Goal: Task Accomplishment & Management: Manage account settings

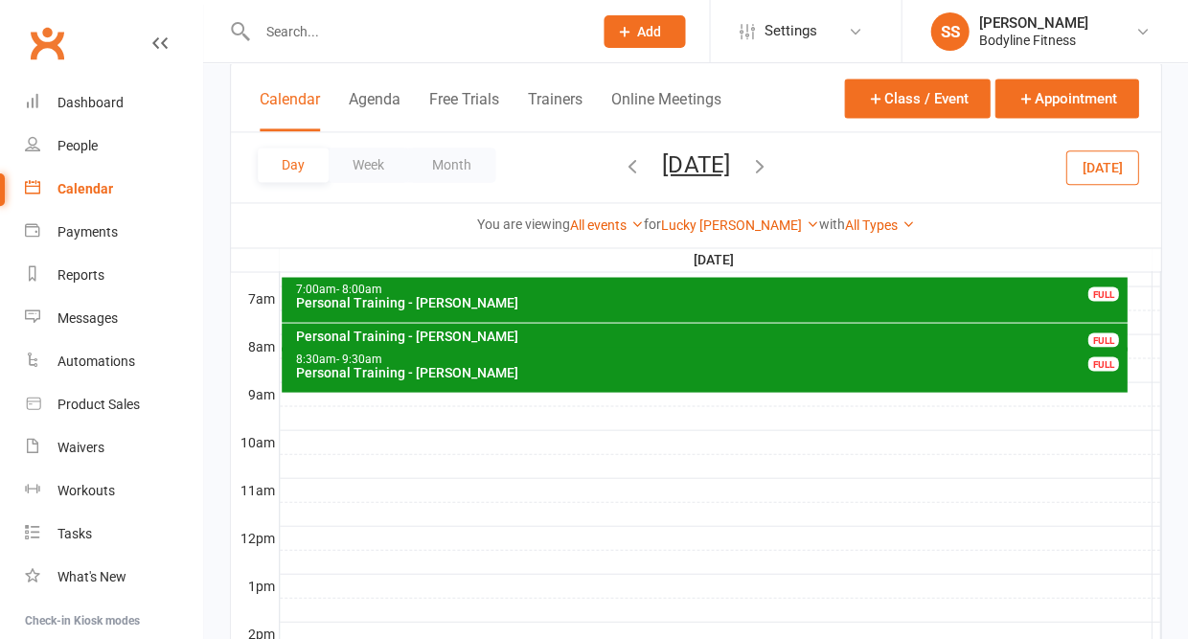
click at [1130, 184] on button "[DATE]" at bounding box center [1101, 166] width 73 height 34
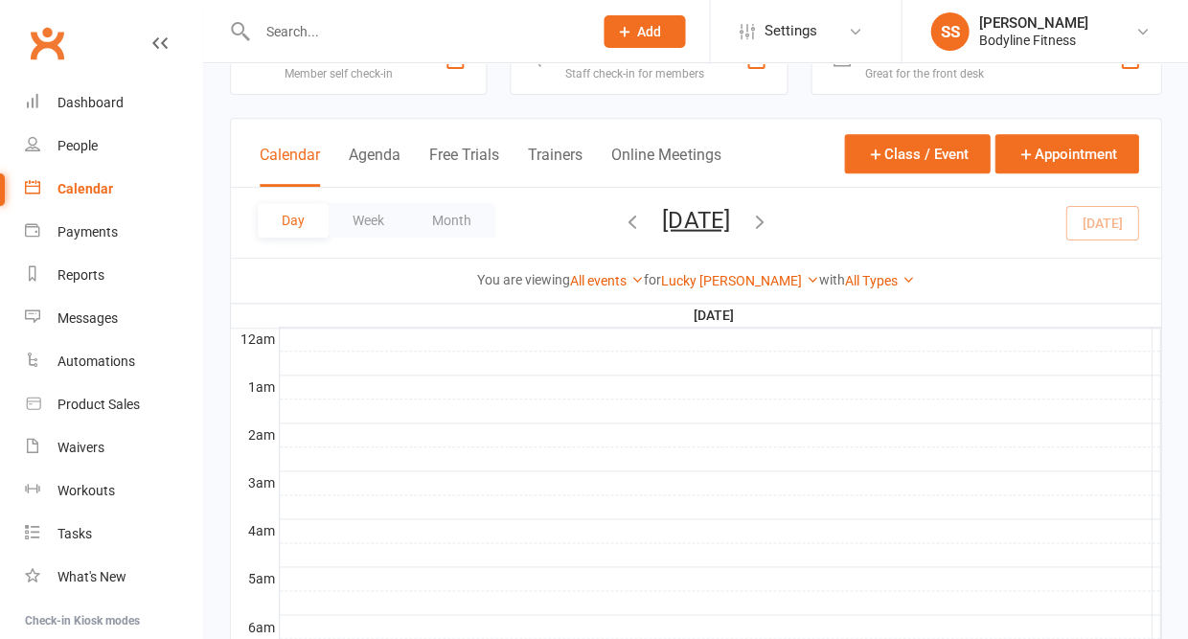
scroll to position [42, 0]
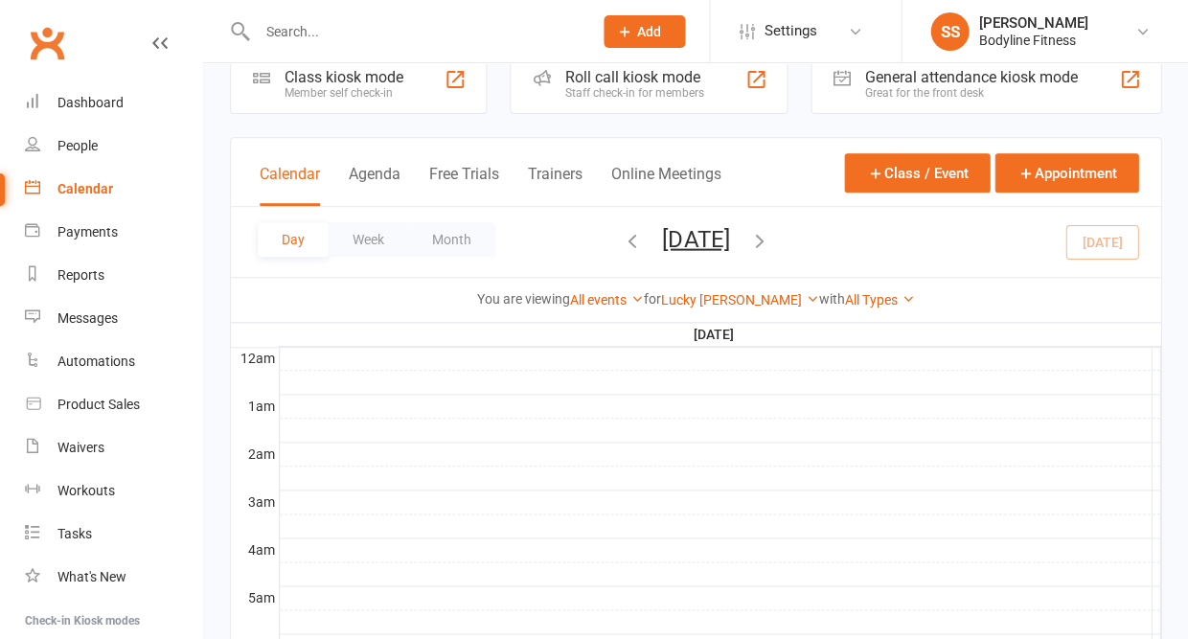
click at [870, 244] on div "Day Week Month [DATE] [DATE] Sun Mon Tue Wed Thu Fri Sat 31 01 02 03 04 05 06 0…" at bounding box center [695, 242] width 929 height 70
click at [769, 240] on icon "button" at bounding box center [758, 239] width 21 height 21
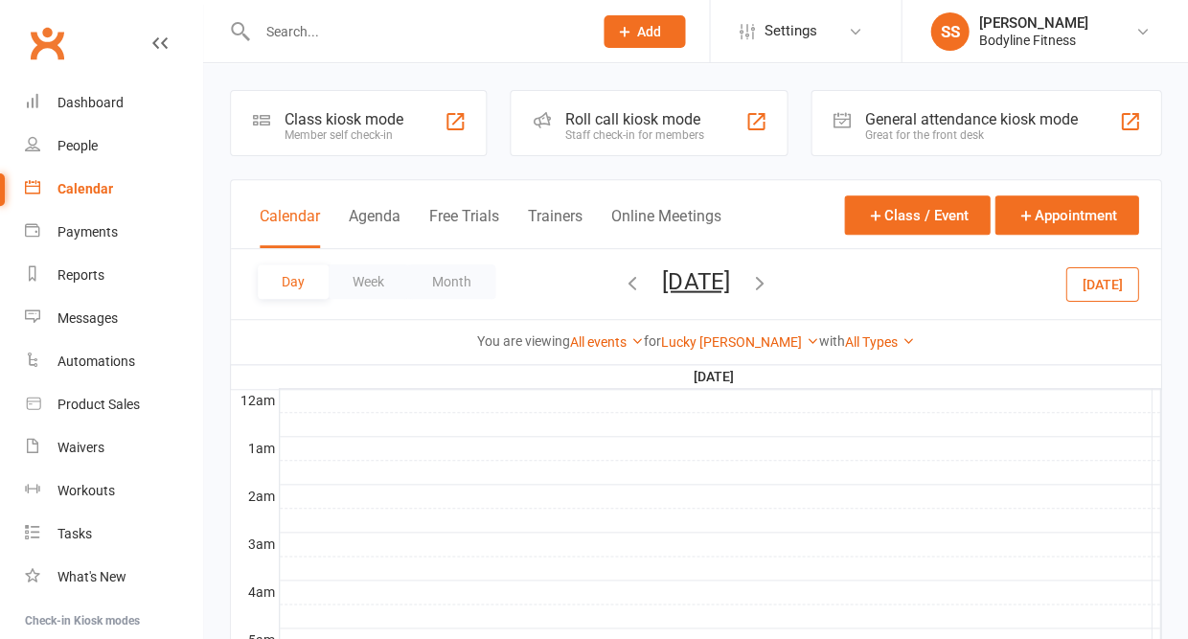
scroll to position [0, 0]
click at [729, 285] on button "[DATE]" at bounding box center [695, 280] width 67 height 27
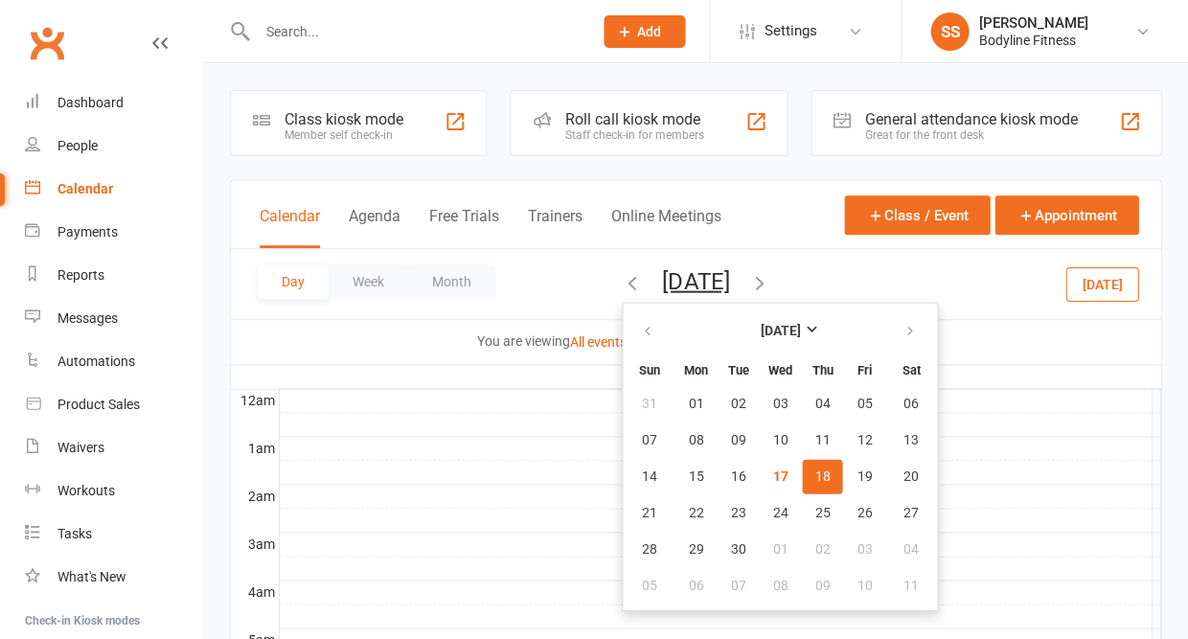
click at [814, 483] on span "18" at bounding box center [821, 475] width 15 height 15
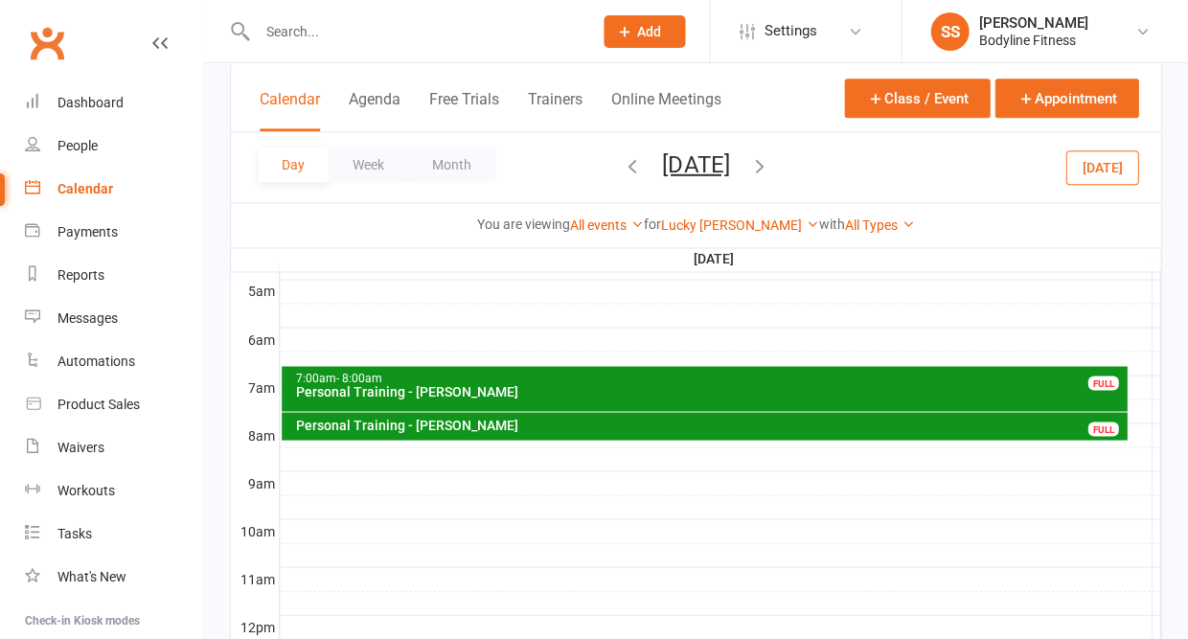
scroll to position [349, 0]
click at [448, 427] on div "Personal Training - [PERSON_NAME]" at bounding box center [709, 424] width 828 height 13
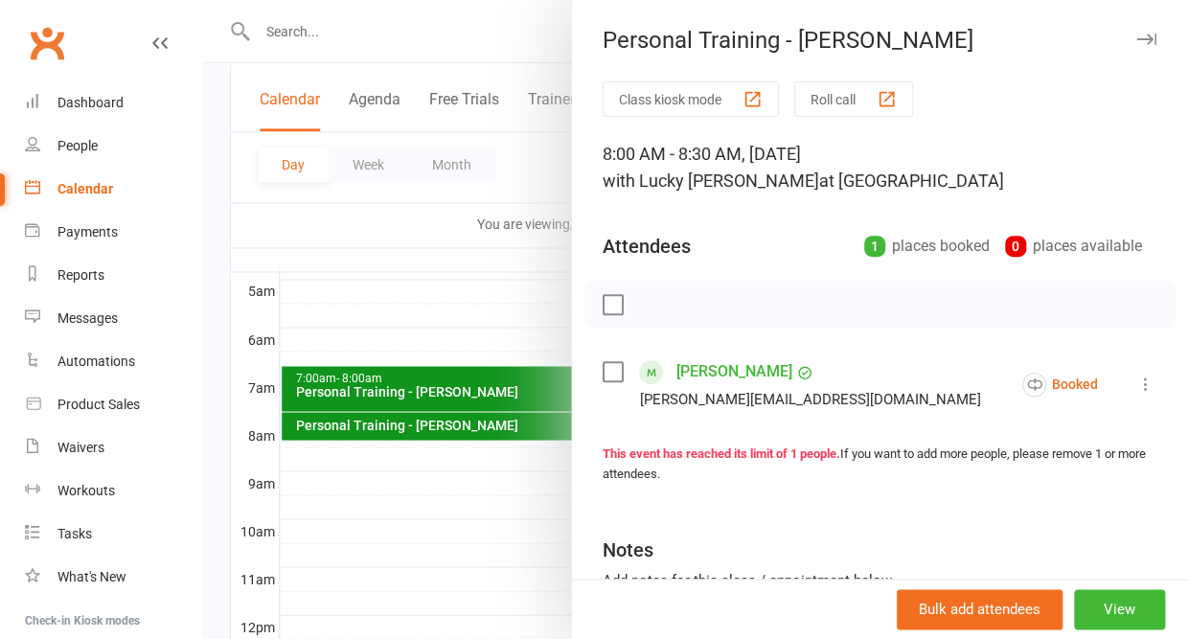
click at [1148, 37] on icon "button" at bounding box center [1146, 39] width 20 height 11
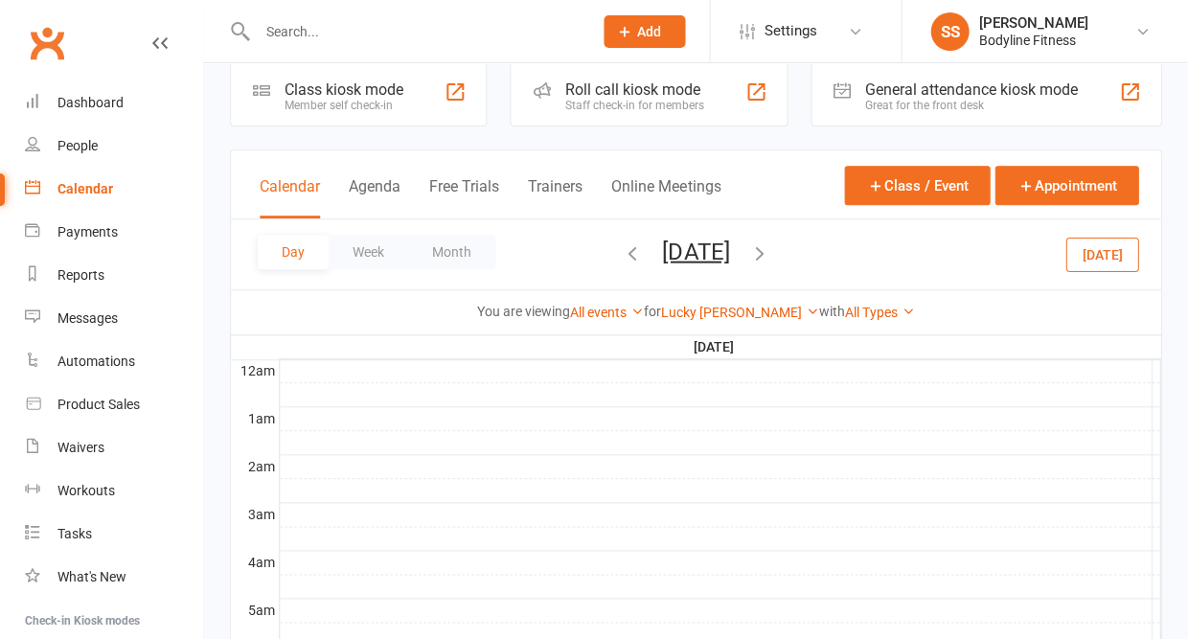
scroll to position [0, 0]
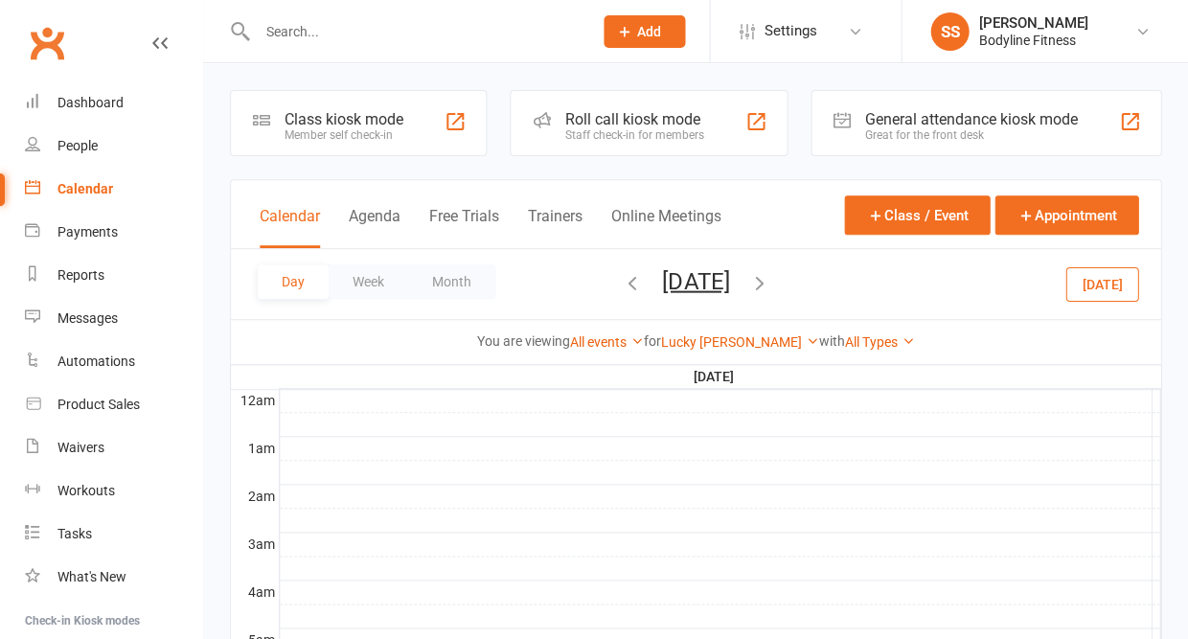
click at [622, 287] on icon "button" at bounding box center [632, 281] width 21 height 21
click at [769, 285] on icon "button" at bounding box center [758, 281] width 21 height 21
click at [693, 281] on button "[DATE]" at bounding box center [695, 280] width 67 height 27
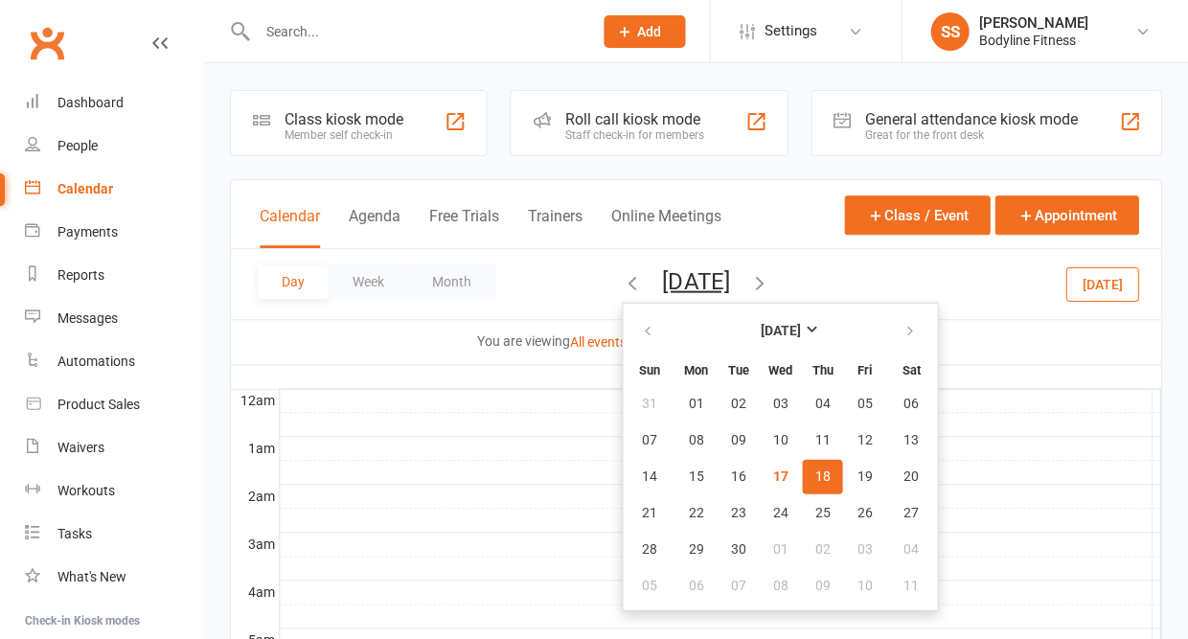
click at [814, 475] on span "18" at bounding box center [821, 475] width 15 height 15
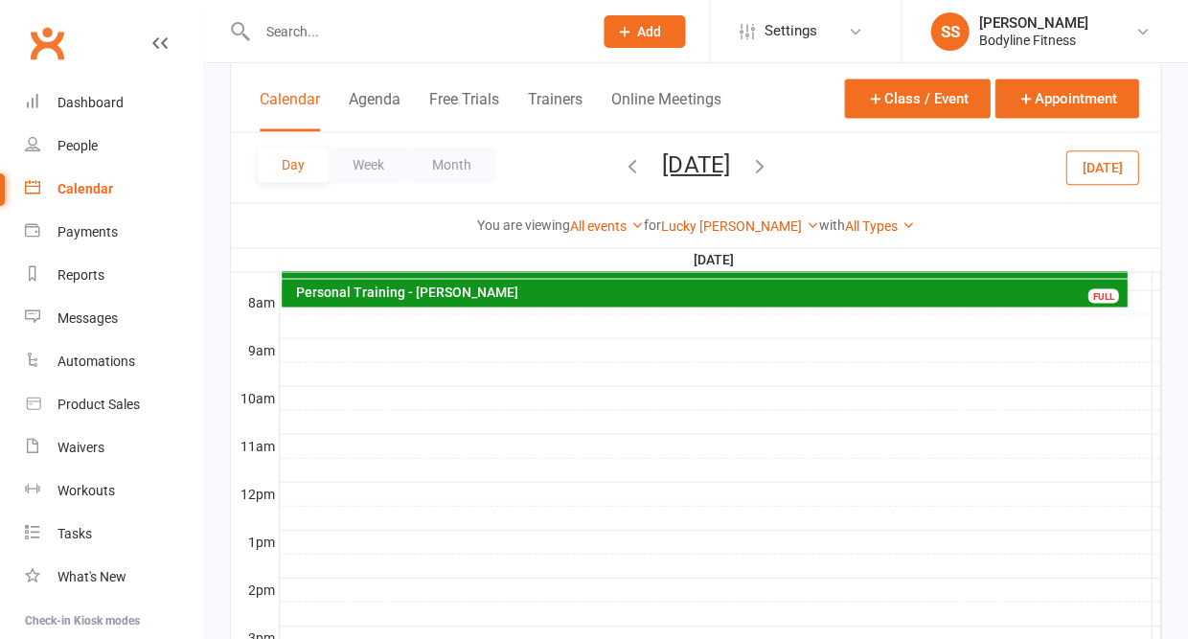
scroll to position [484, 0]
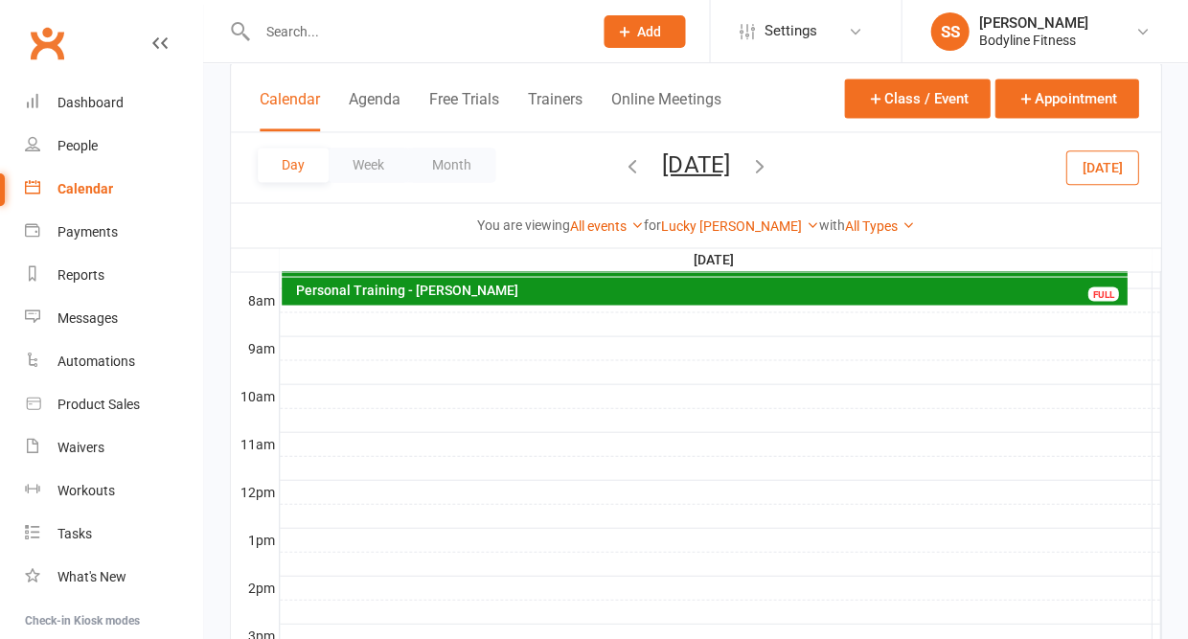
click at [537, 291] on div "Personal Training - [PERSON_NAME]" at bounding box center [709, 289] width 828 height 13
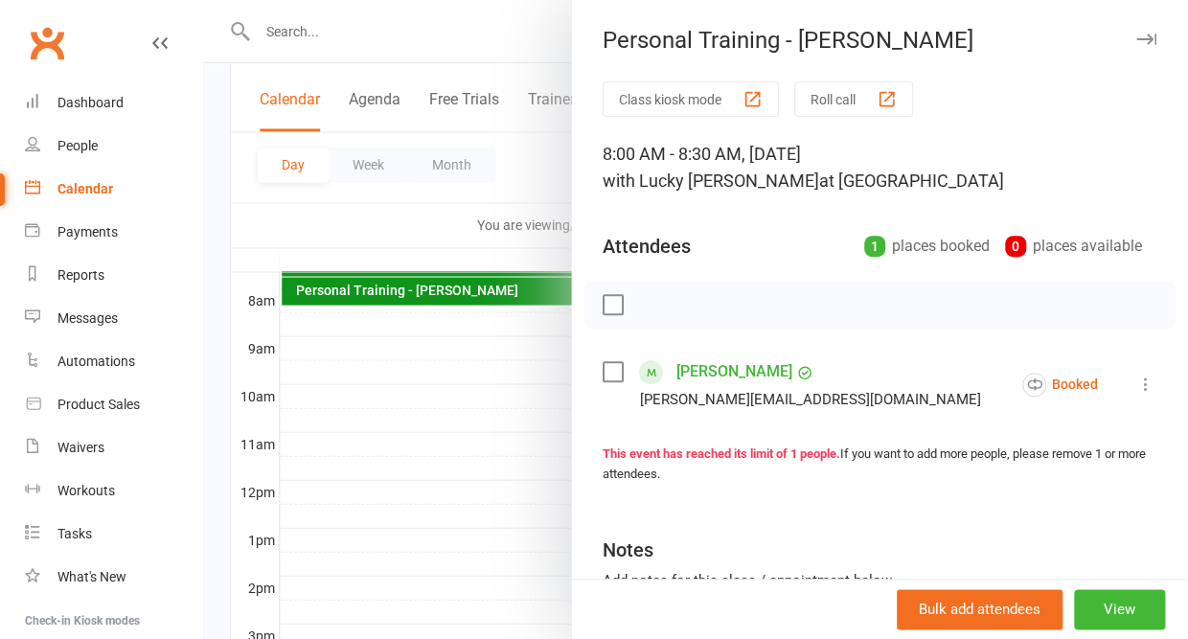
click at [1149, 40] on icon "button" at bounding box center [1146, 39] width 20 height 11
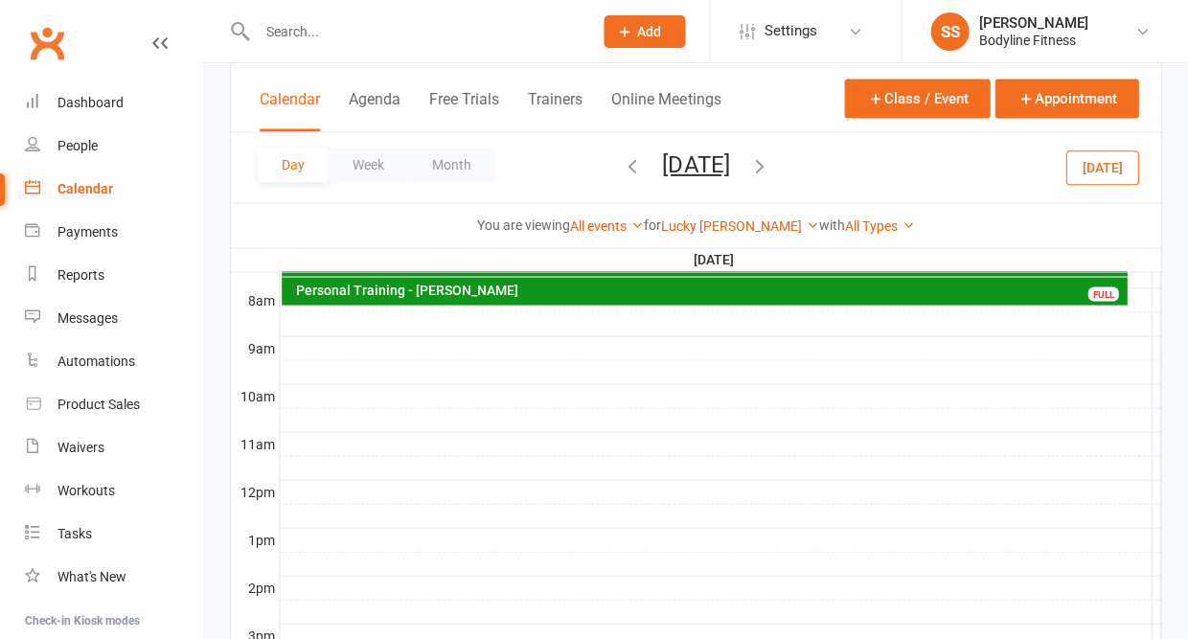
click at [341, 301] on div "Personal Training - [PERSON_NAME] FULL" at bounding box center [704, 291] width 845 height 28
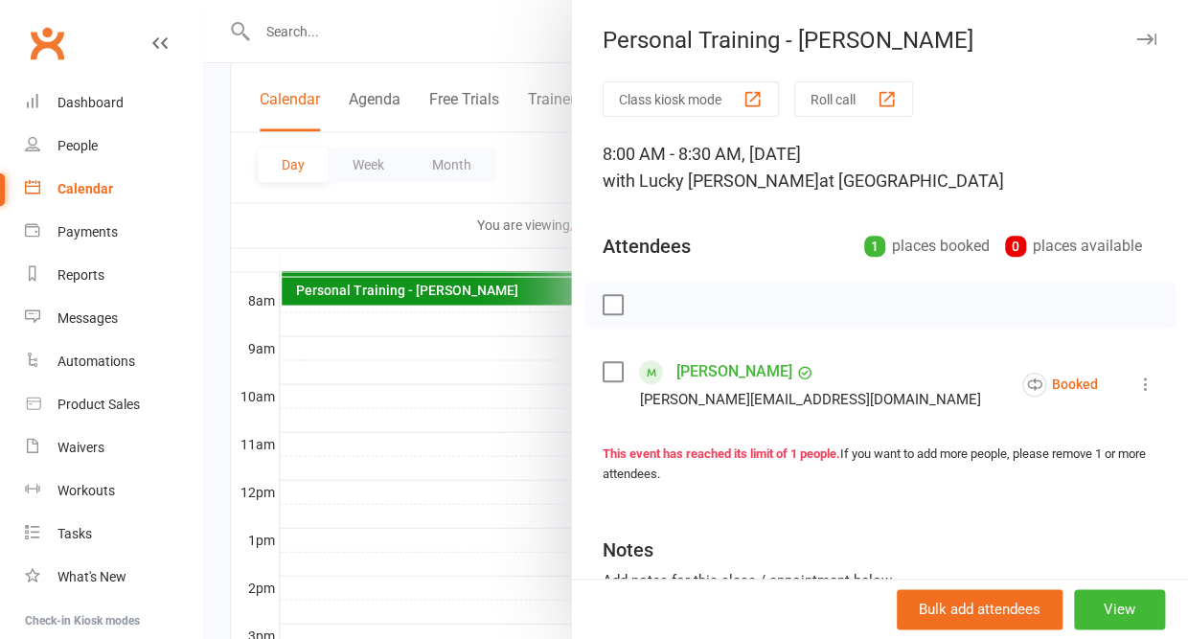
click at [1148, 32] on button "button" at bounding box center [1145, 39] width 23 height 23
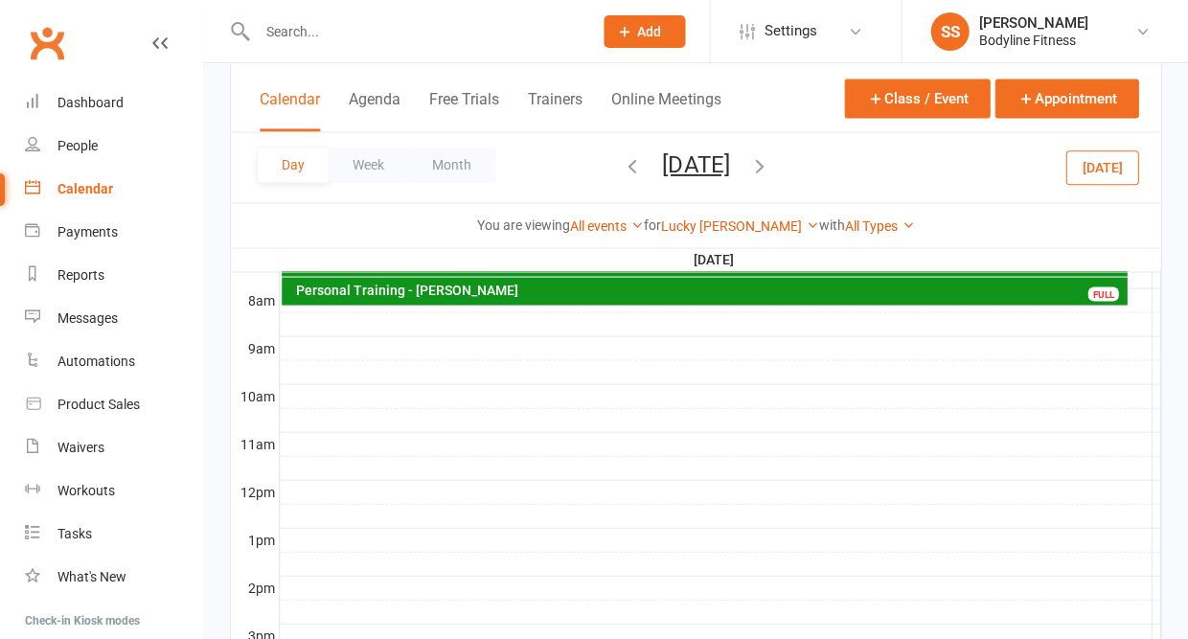
click at [331, 295] on div "Personal Training - [PERSON_NAME]" at bounding box center [709, 289] width 828 height 13
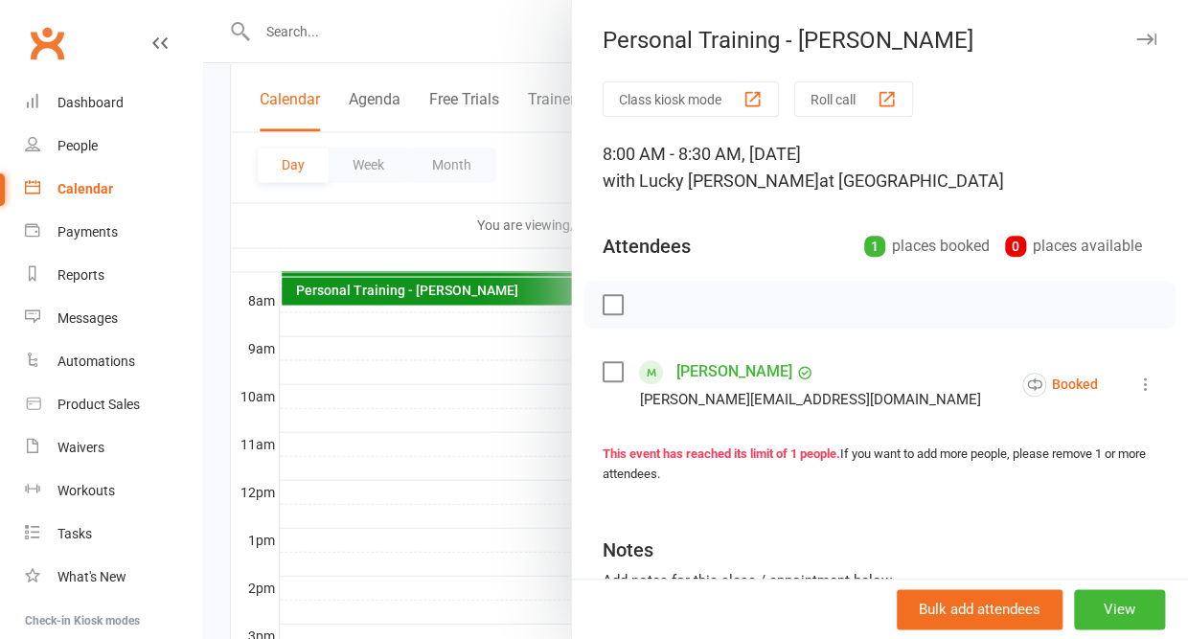
click at [1147, 36] on icon "button" at bounding box center [1146, 39] width 20 height 11
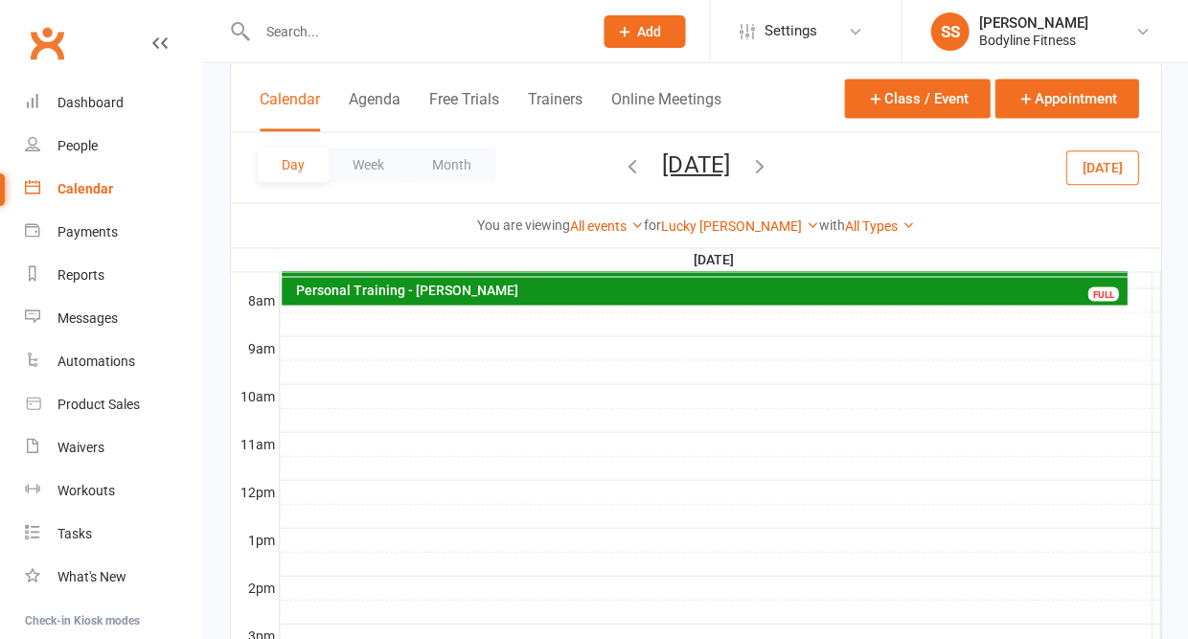
click at [329, 360] on div at bounding box center [720, 371] width 880 height 23
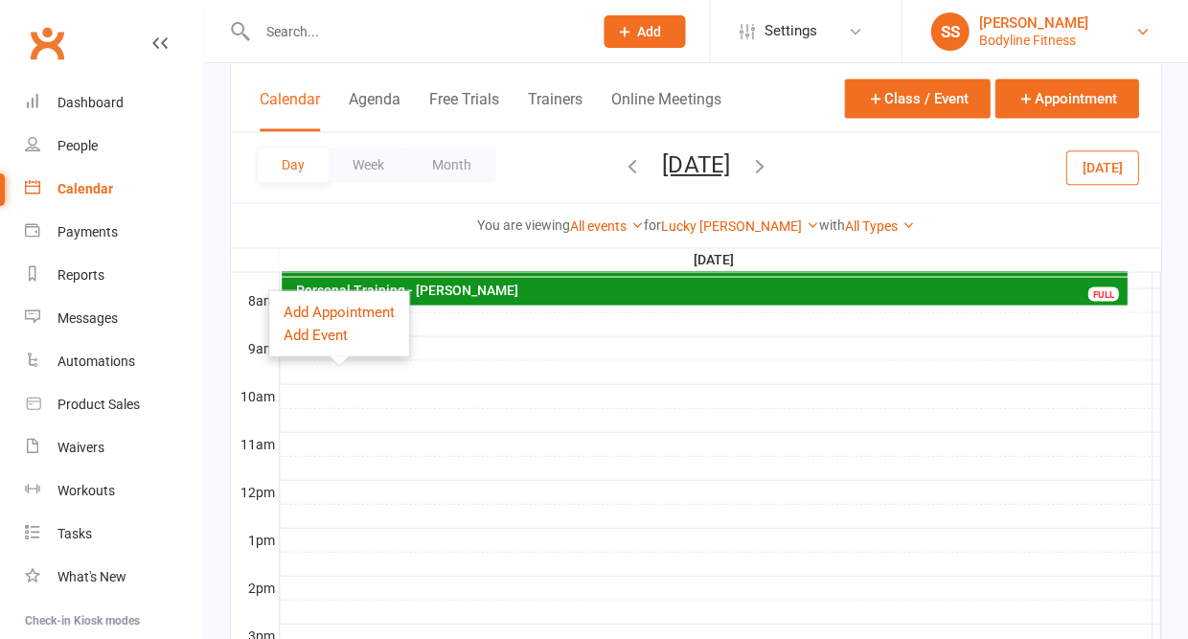
click at [1143, 39] on link "SS [PERSON_NAME] Bodyline Fitness" at bounding box center [1044, 31] width 229 height 38
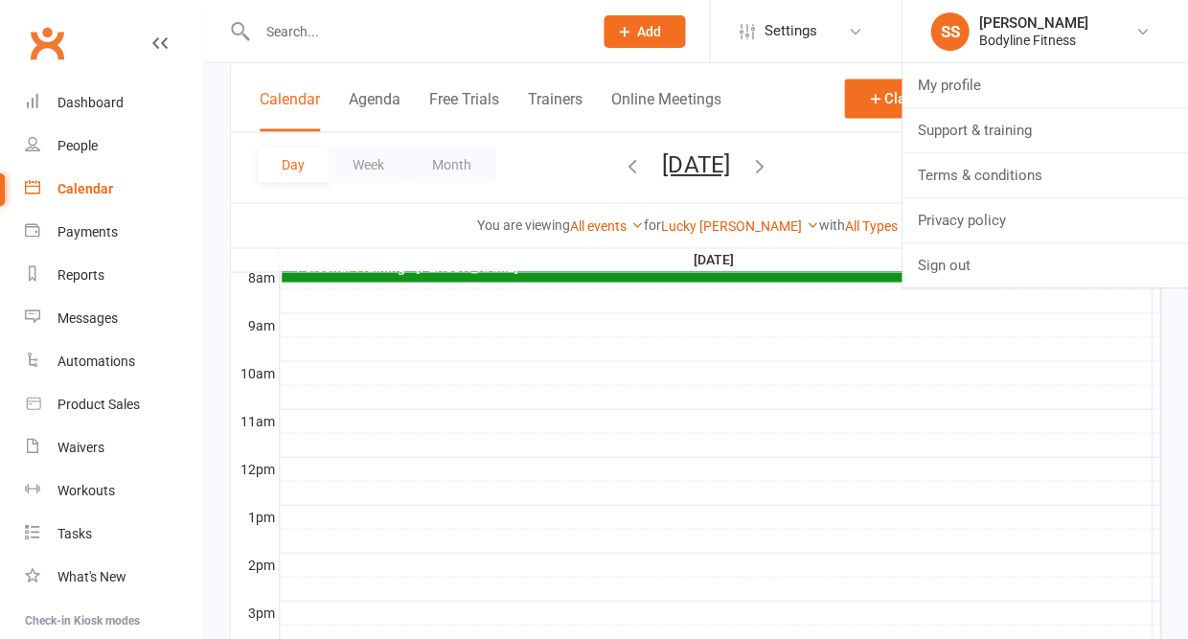
scroll to position [506, 0]
click at [773, 319] on div at bounding box center [720, 325] width 880 height 23
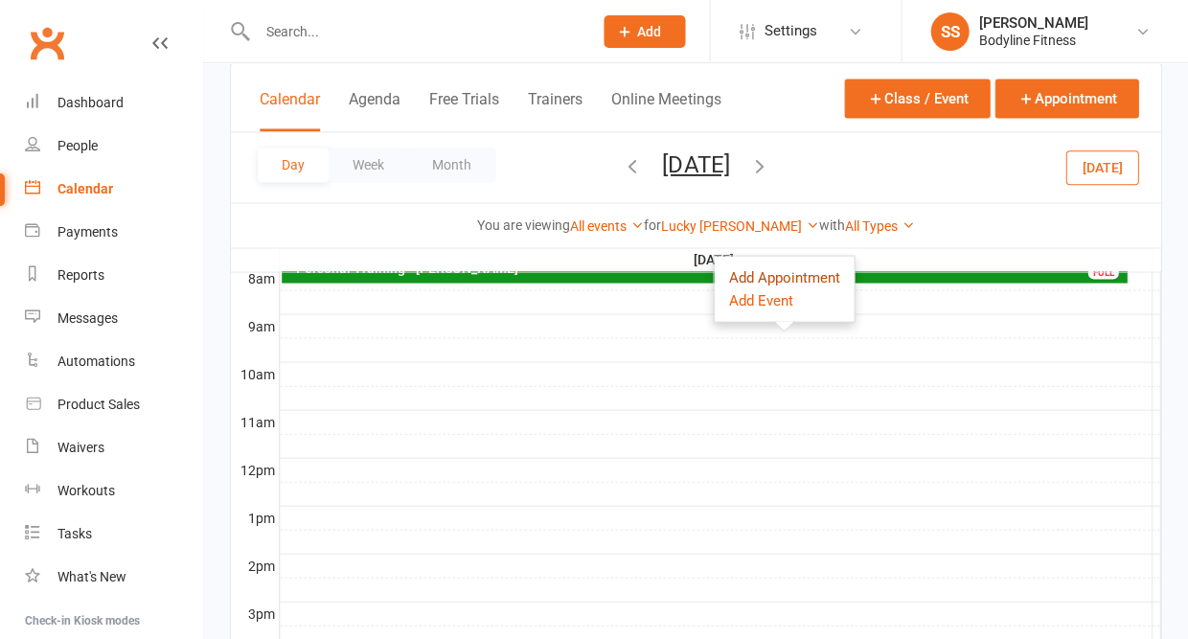
click at [768, 275] on button "Add Appointment" at bounding box center [783, 276] width 111 height 23
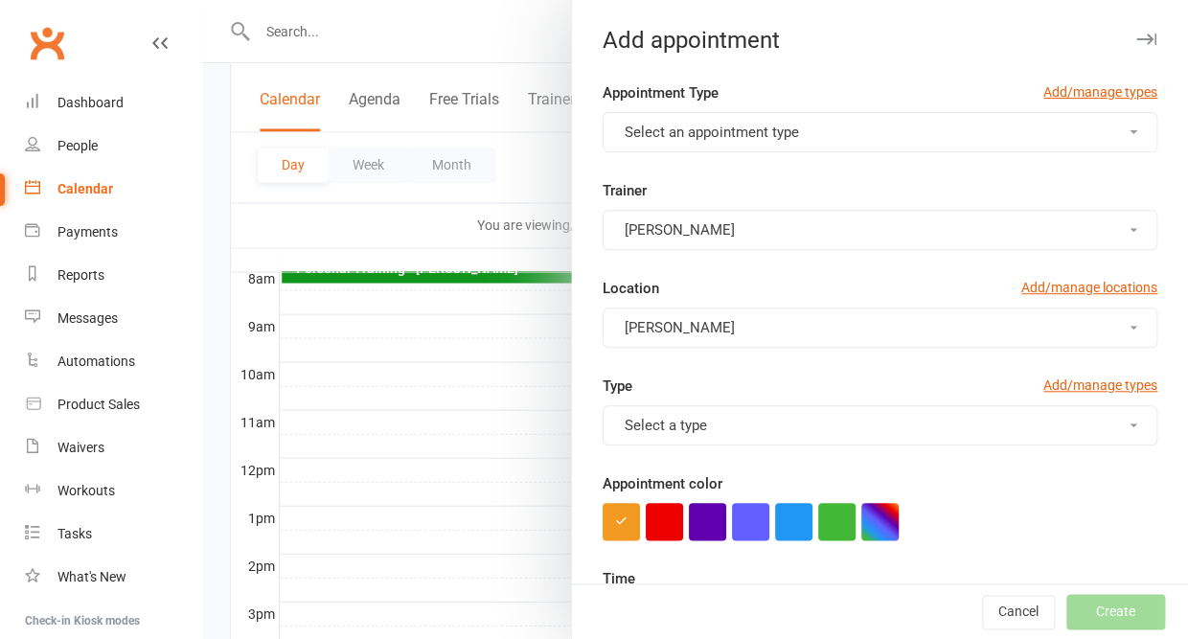
click at [733, 130] on span "Select an appointment type" at bounding box center [712, 132] width 174 height 17
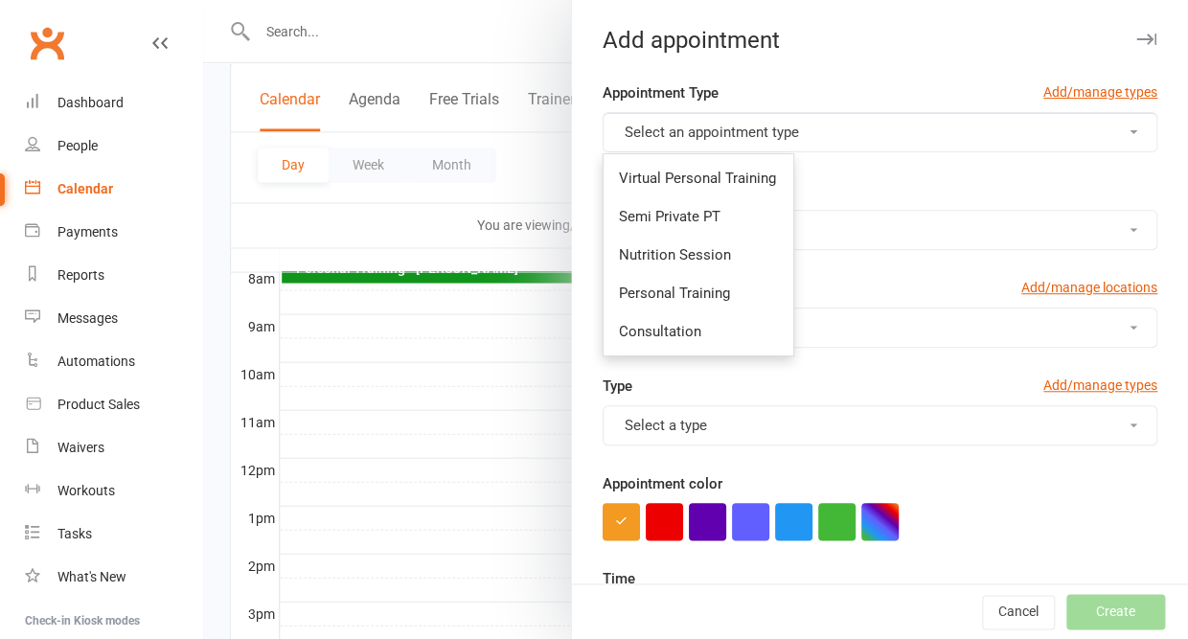
click at [868, 56] on div "Add appointment Appointment Type Add/manage types Select an appointment type Vi…" at bounding box center [879, 319] width 617 height 639
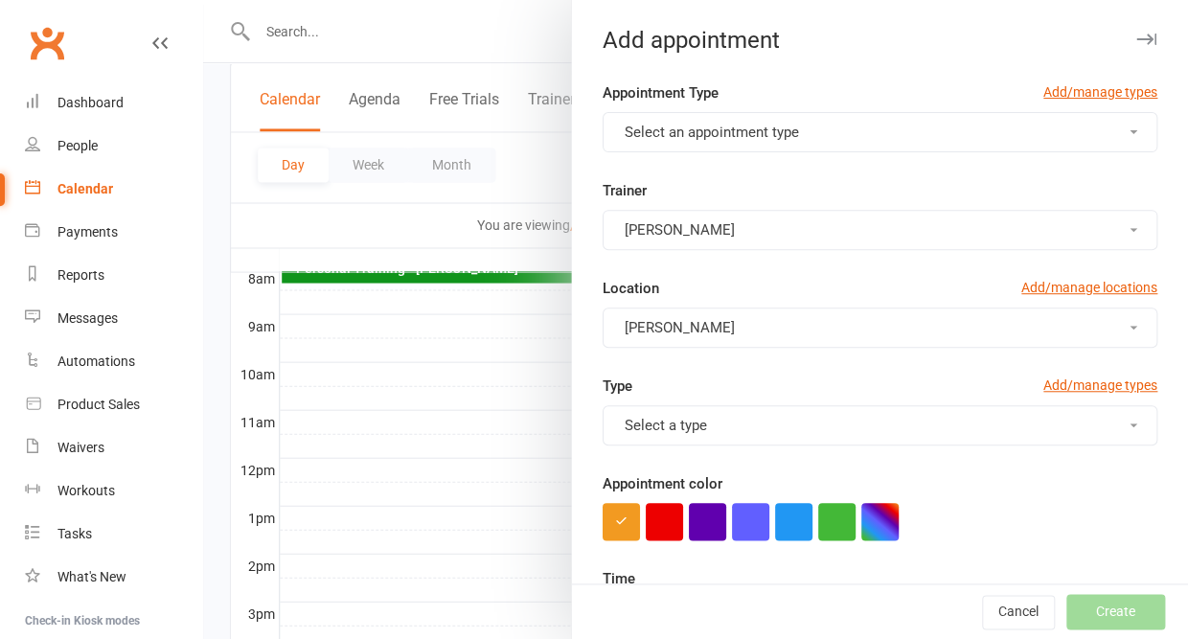
click at [1149, 39] on icon "button" at bounding box center [1146, 39] width 20 height 11
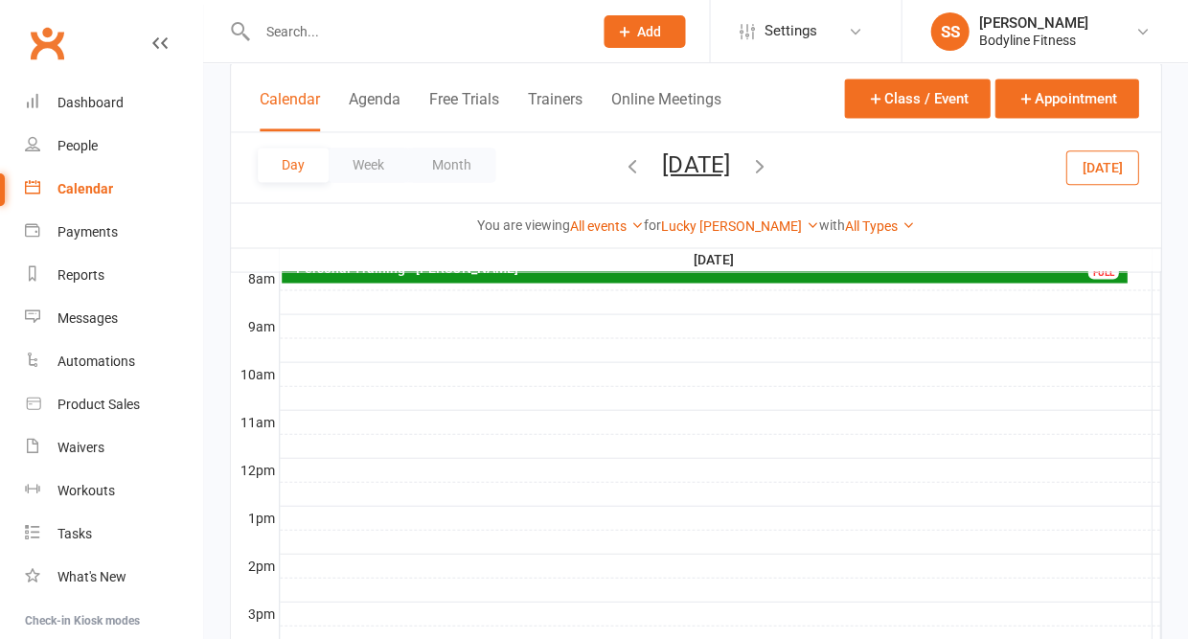
click at [696, 338] on div at bounding box center [720, 349] width 880 height 23
click at [696, 319] on button "Add Event" at bounding box center [683, 310] width 64 height 23
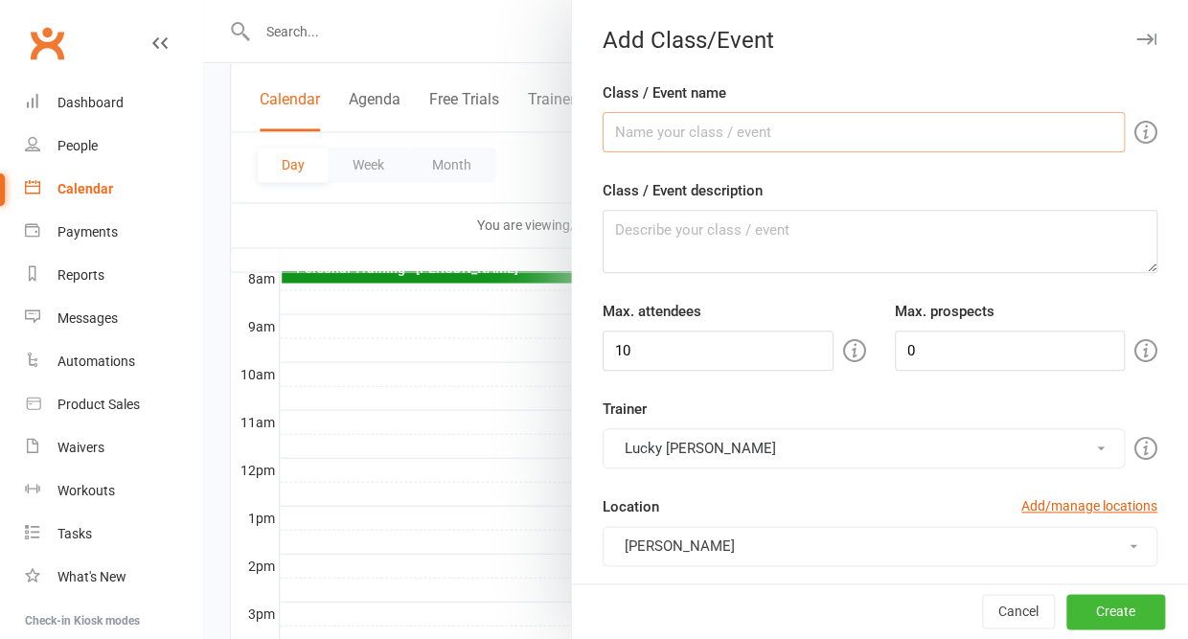
click at [741, 131] on input "Class / Event name" at bounding box center [864, 132] width 522 height 40
type input "Kieren"
click at [644, 364] on input "10" at bounding box center [718, 351] width 231 height 40
type input "1"
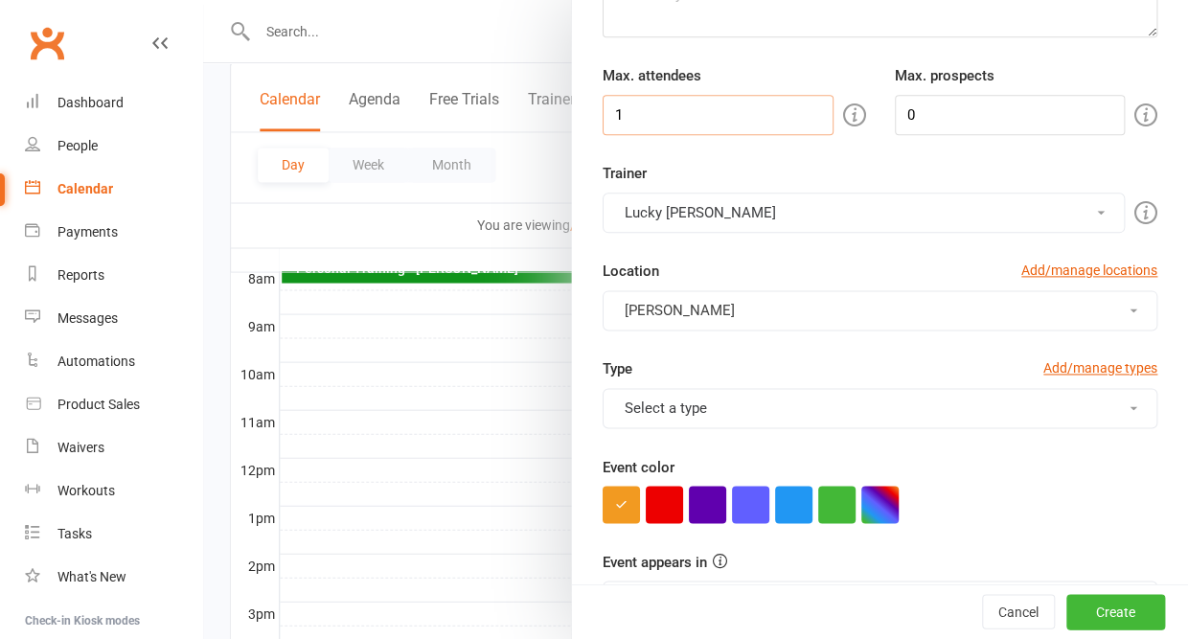
scroll to position [307, 0]
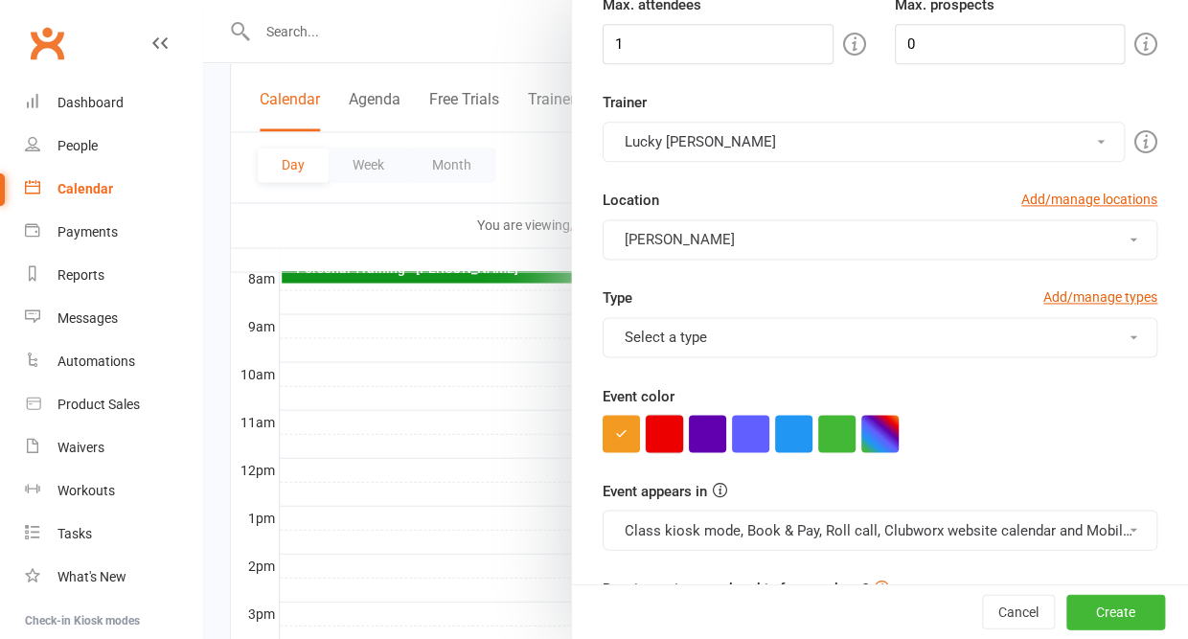
click at [666, 439] on button "button" at bounding box center [664, 433] width 37 height 37
click at [665, 516] on button "Class kiosk mode, Book & Pay, Roll call, Clubworx website calendar and Mobile a…" at bounding box center [880, 530] width 555 height 40
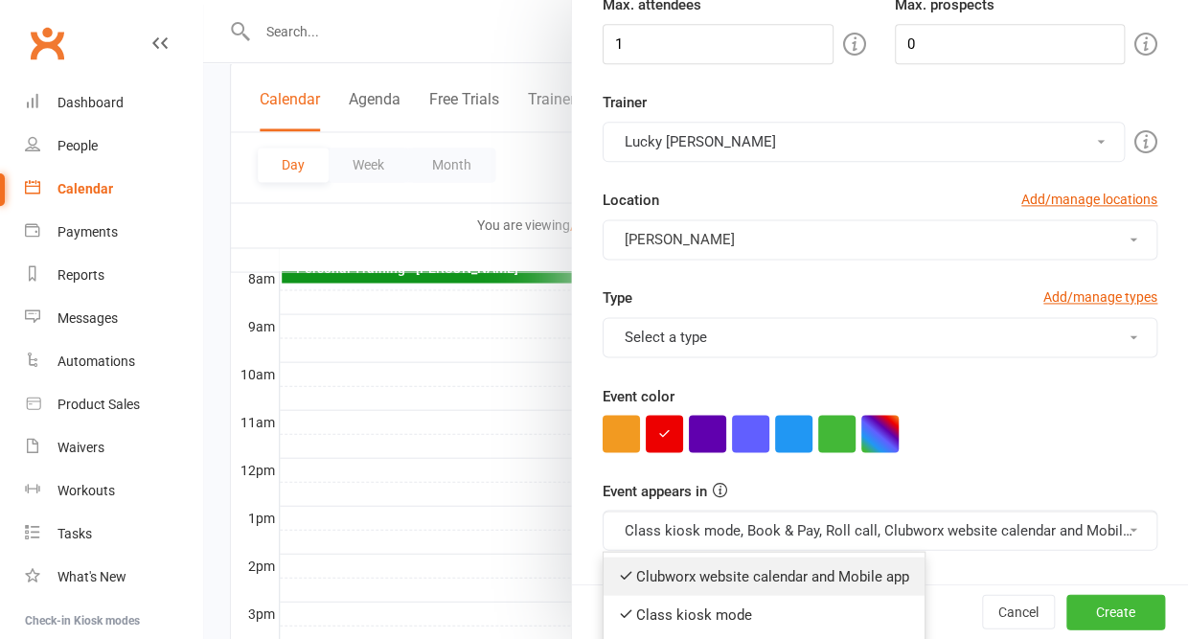
click at [669, 560] on link "Clubworx website calendar and Mobile app" at bounding box center [764, 576] width 321 height 38
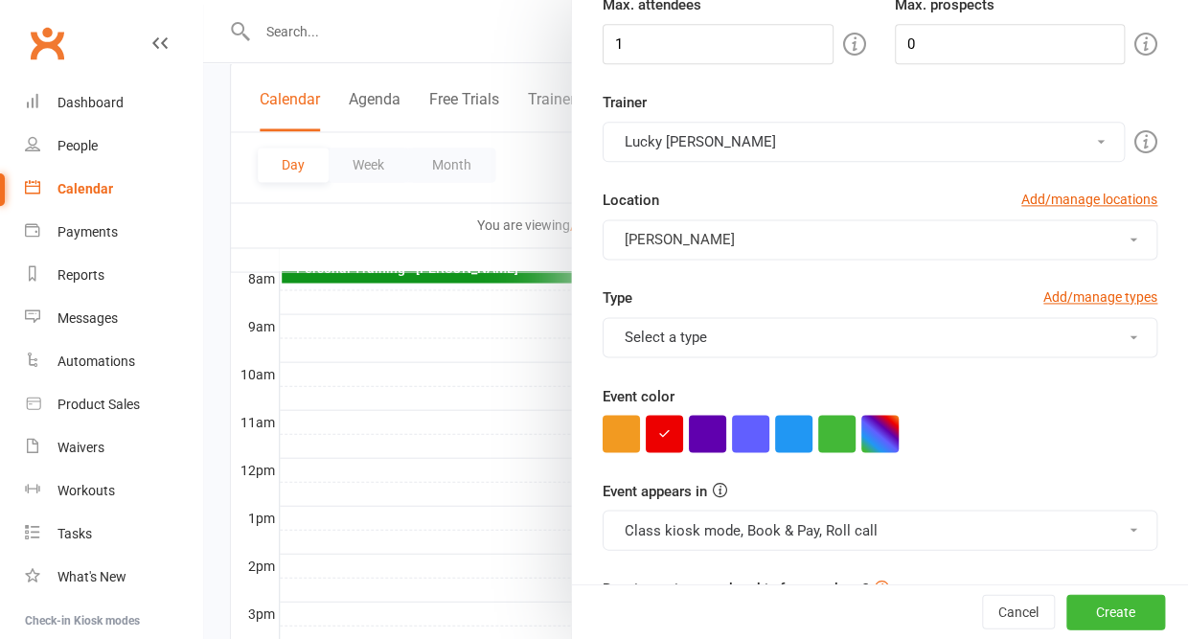
click at [669, 531] on button "Class kiosk mode, Book & Pay, Roll call" at bounding box center [880, 530] width 555 height 40
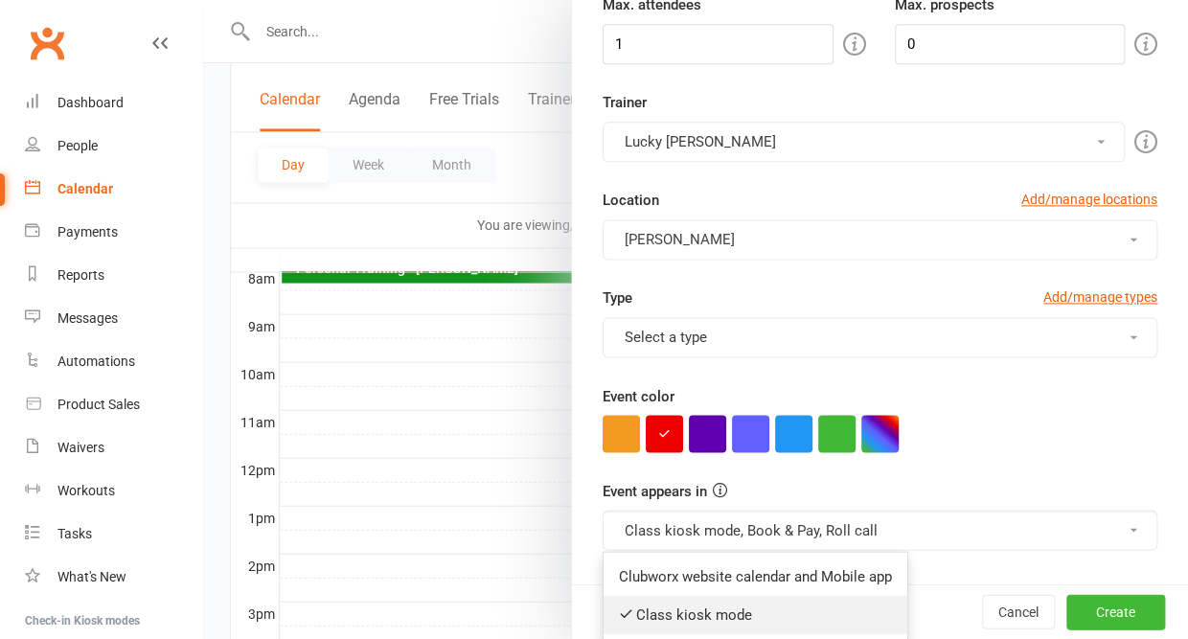
click at [671, 603] on link "Class kiosk mode" at bounding box center [756, 614] width 304 height 38
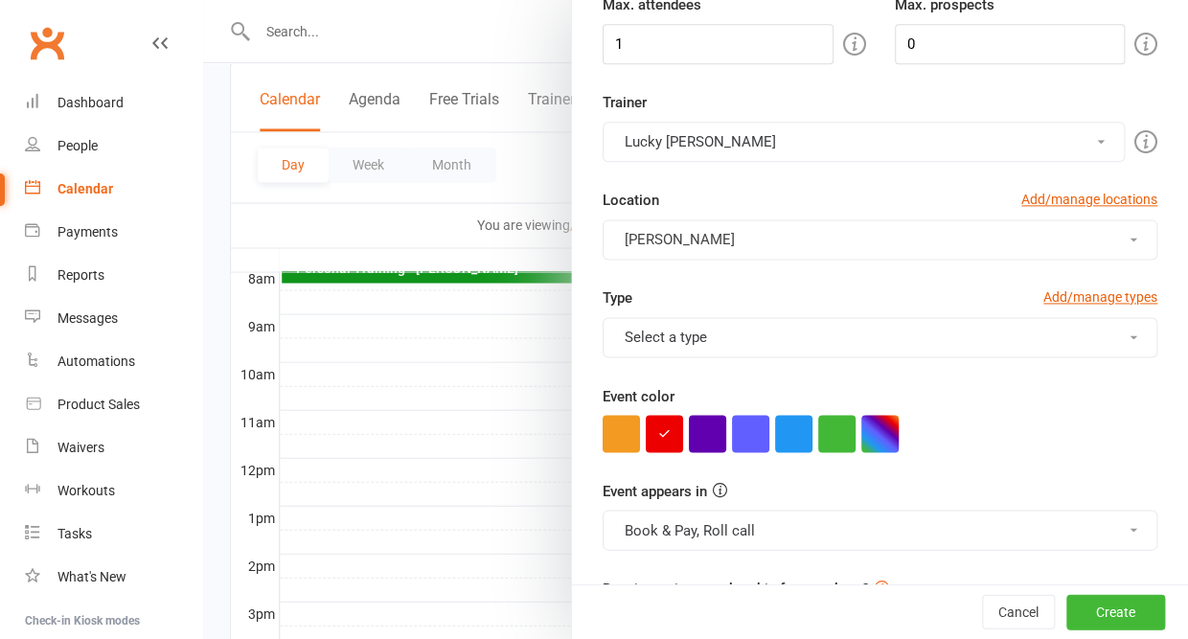
click at [676, 525] on button "Book & Pay, Roll call" at bounding box center [880, 530] width 555 height 40
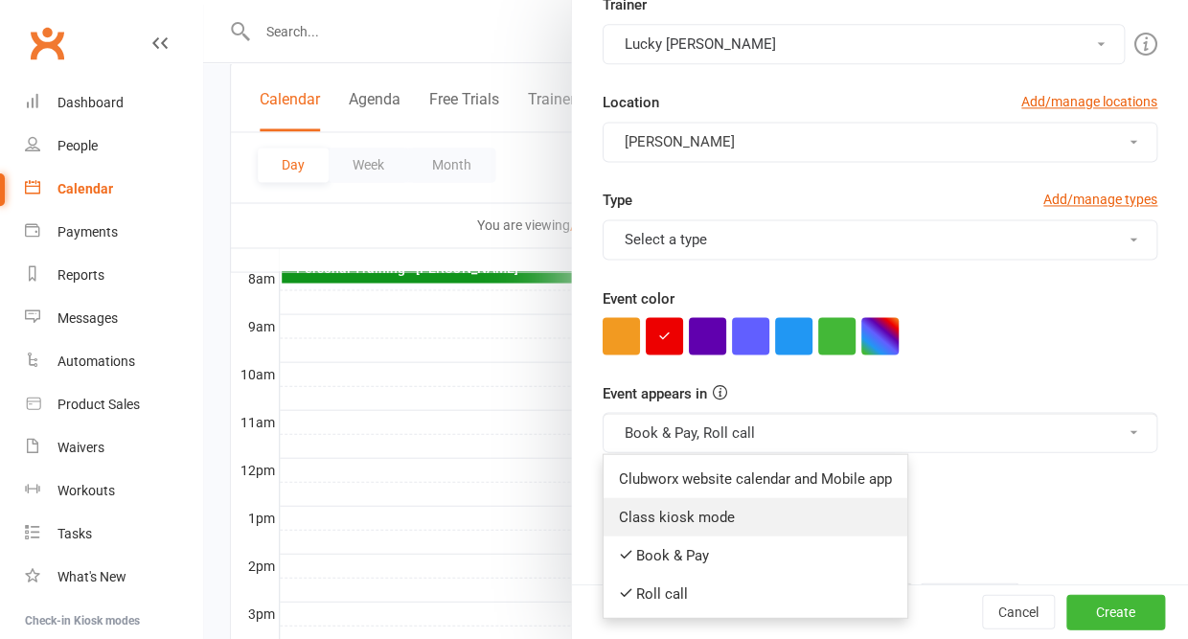
scroll to position [404, 0]
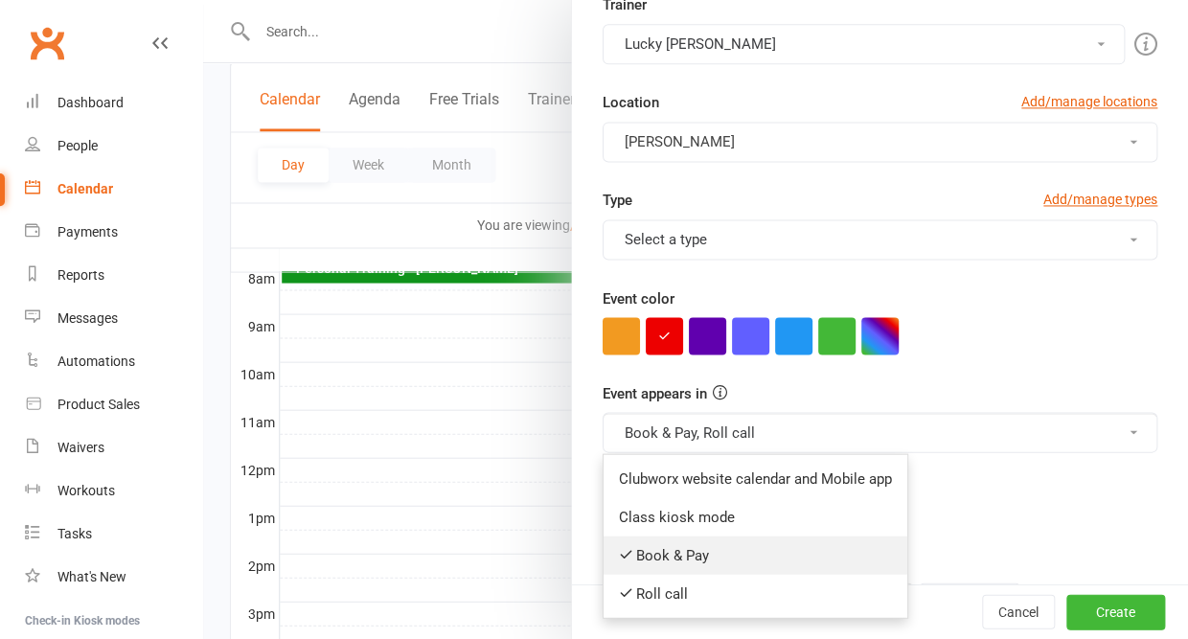
click at [665, 561] on link "Book & Pay" at bounding box center [756, 555] width 304 height 38
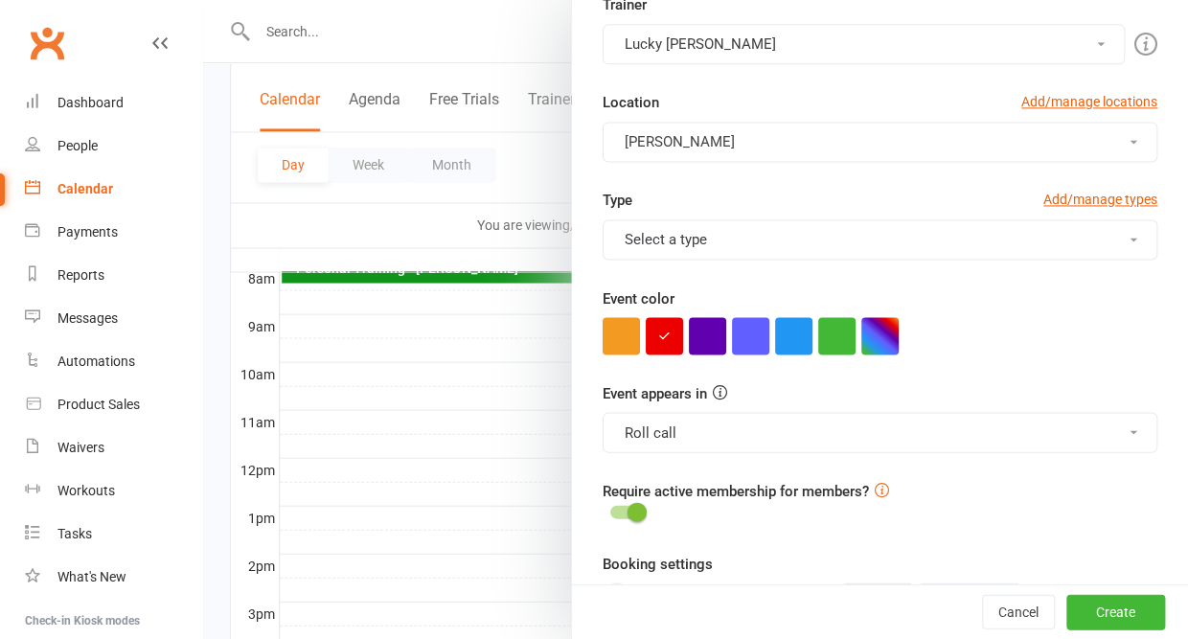
click at [661, 426] on button "Roll call" at bounding box center [880, 432] width 555 height 40
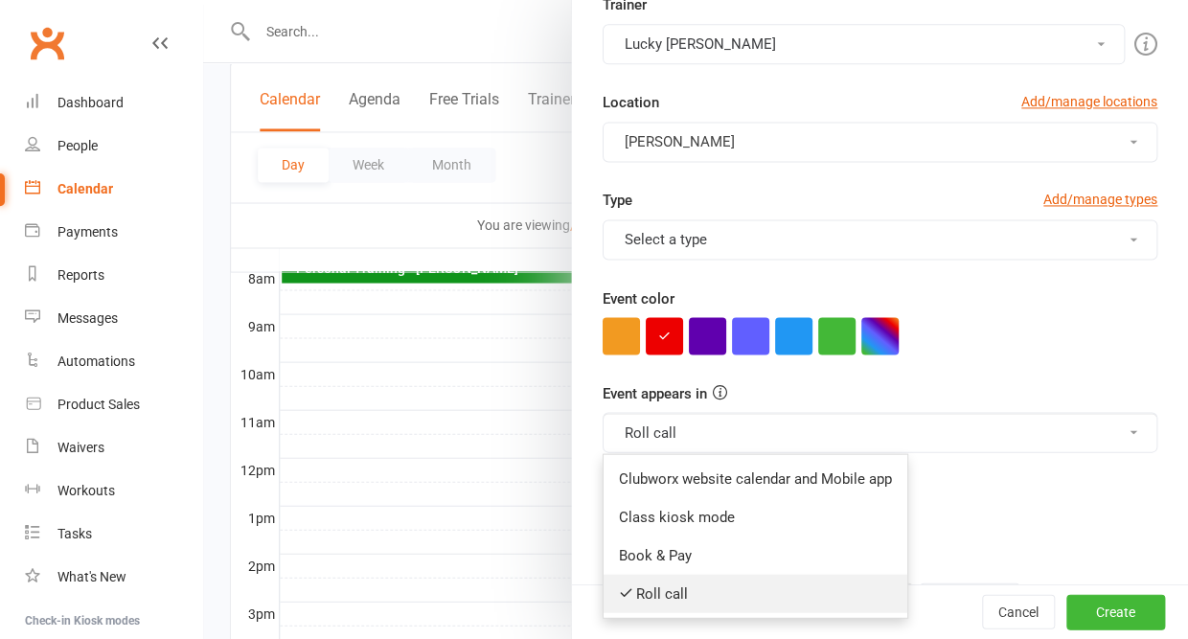
click at [670, 589] on link "Roll call" at bounding box center [756, 593] width 304 height 38
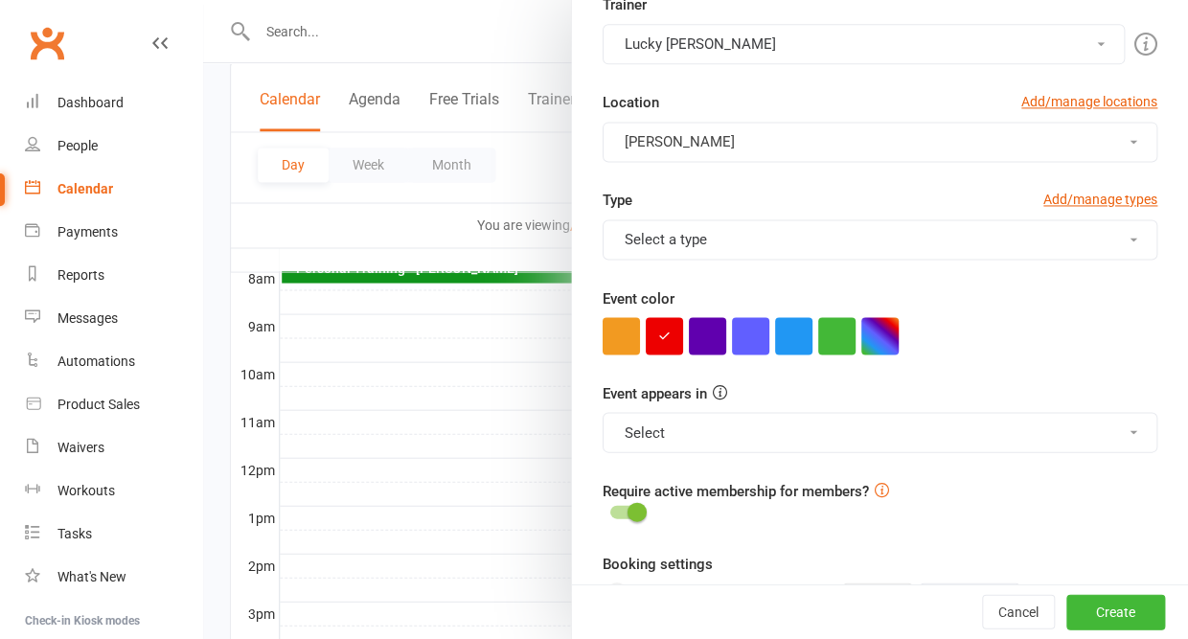
click at [627, 507] on span at bounding box center [636, 511] width 19 height 19
click at [610, 509] on input "checkbox" at bounding box center [610, 509] width 0 height 0
checkbox input "true"
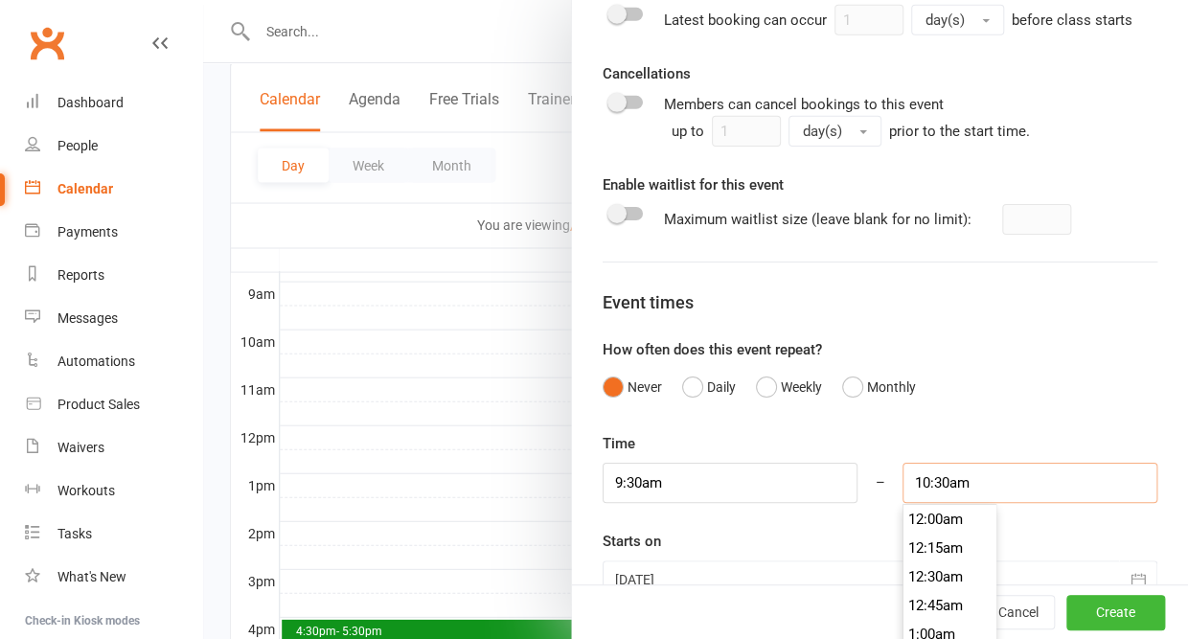
scroll to position [1156, 0]
click at [1015, 468] on input "10:30am" at bounding box center [1029, 483] width 255 height 40
type input "10:45am"
click at [953, 584] on li "10:45am" at bounding box center [949, 598] width 92 height 29
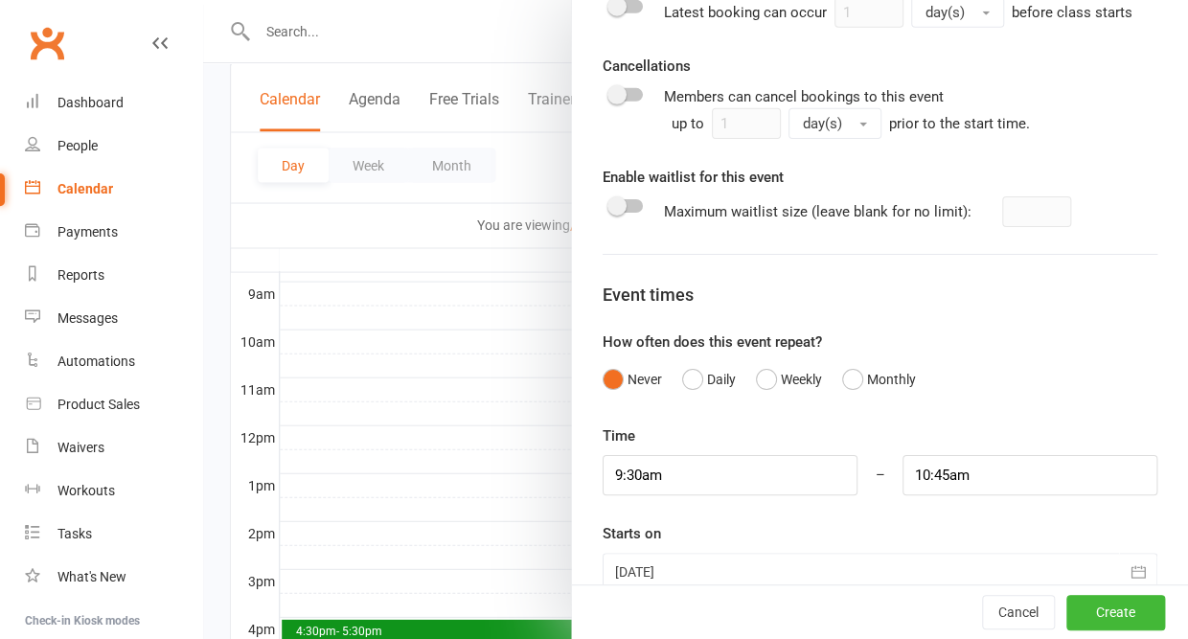
click at [1132, 562] on icon "button" at bounding box center [1138, 571] width 19 height 19
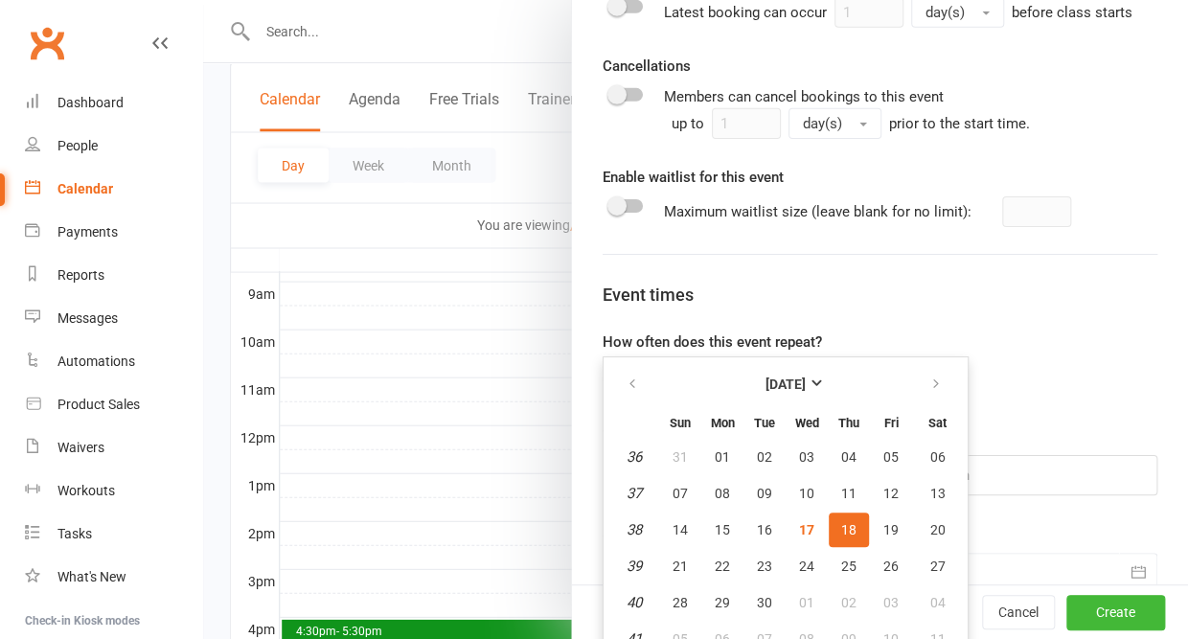
scroll to position [1076, 0]
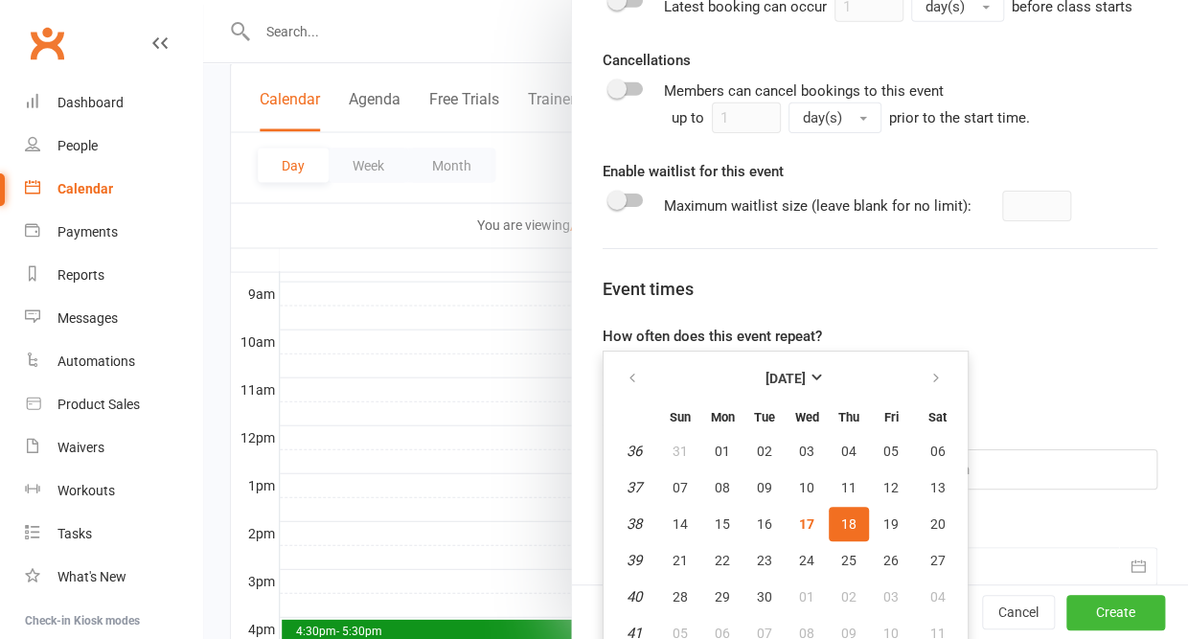
click at [851, 516] on span "18" at bounding box center [848, 523] width 15 height 15
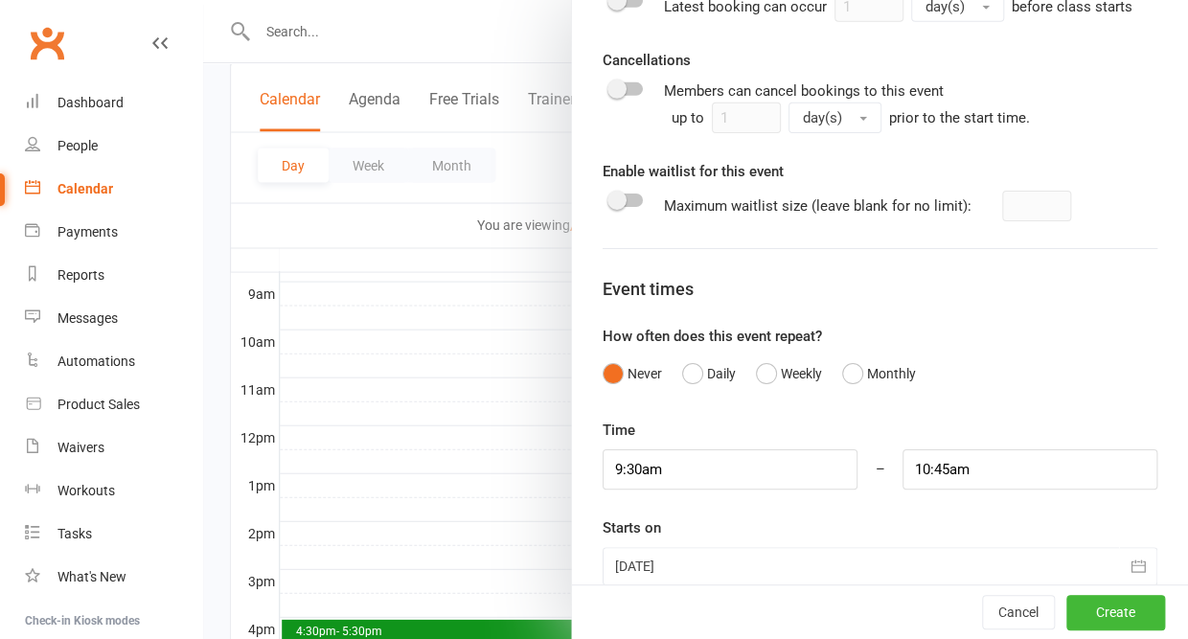
scroll to position [1070, 0]
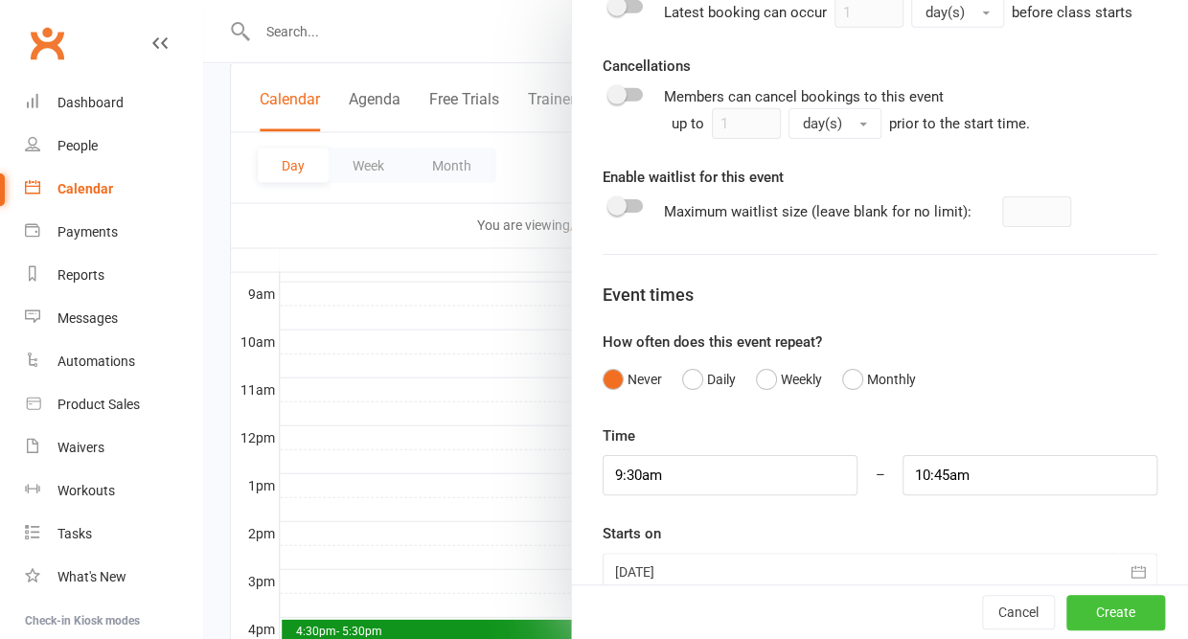
click at [1134, 627] on button "Create" at bounding box center [1115, 612] width 99 height 34
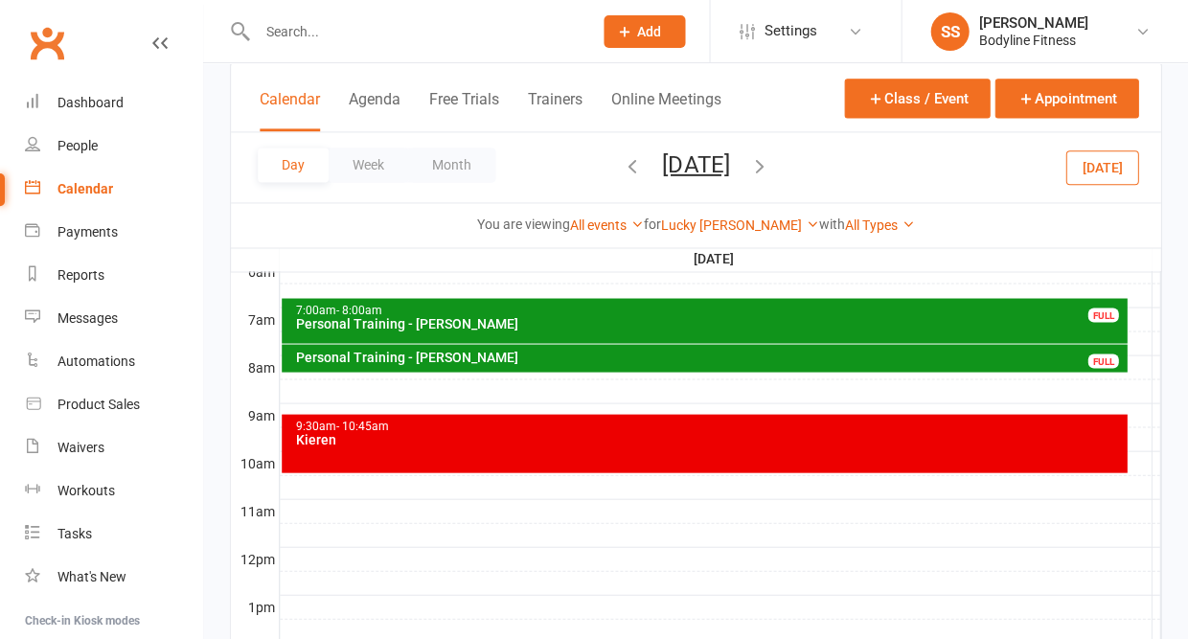
scroll to position [147, 0]
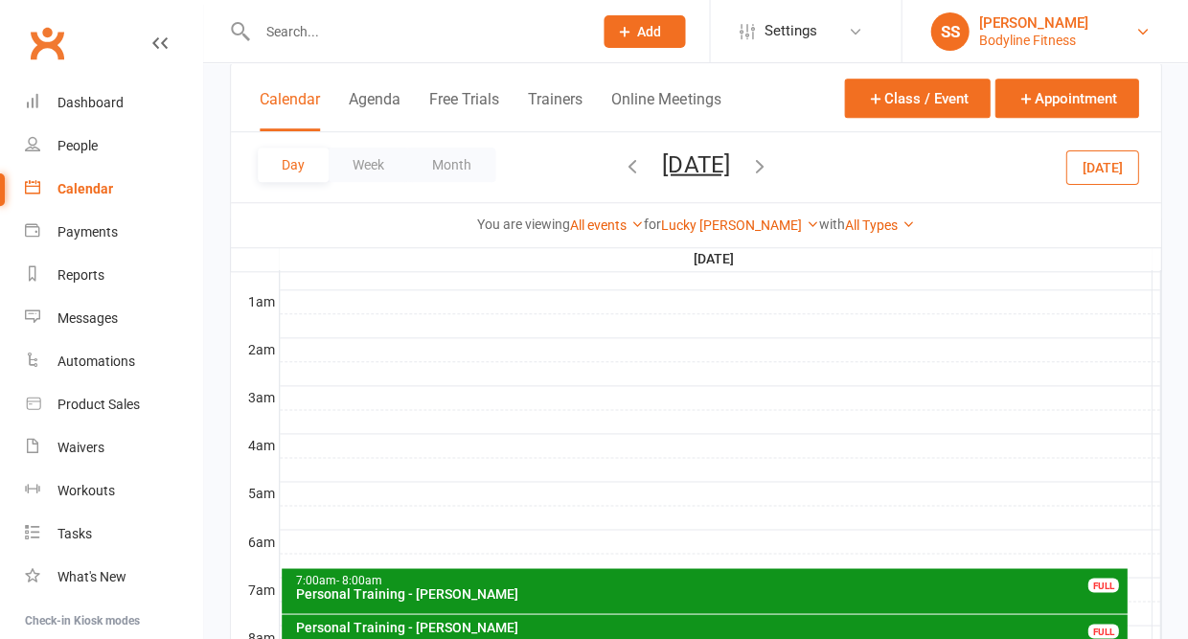
click at [1024, 34] on div "Bodyline Fitness" at bounding box center [1032, 40] width 109 height 17
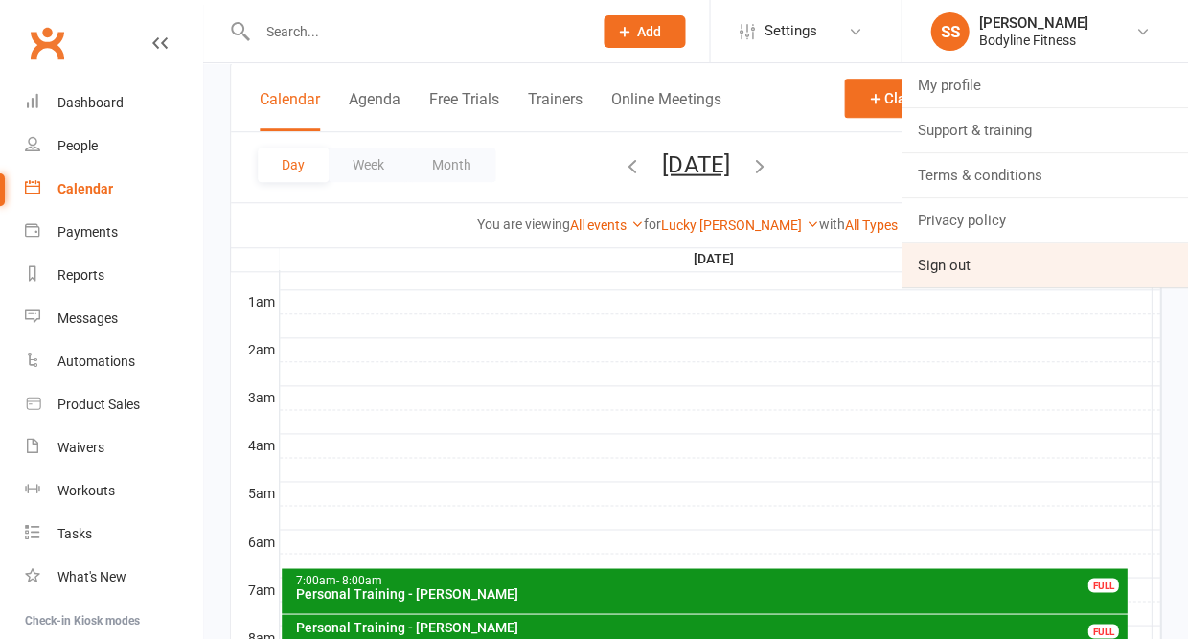
click at [963, 263] on link "Sign out" at bounding box center [1044, 265] width 286 height 44
